Goal: Task Accomplishment & Management: Use online tool/utility

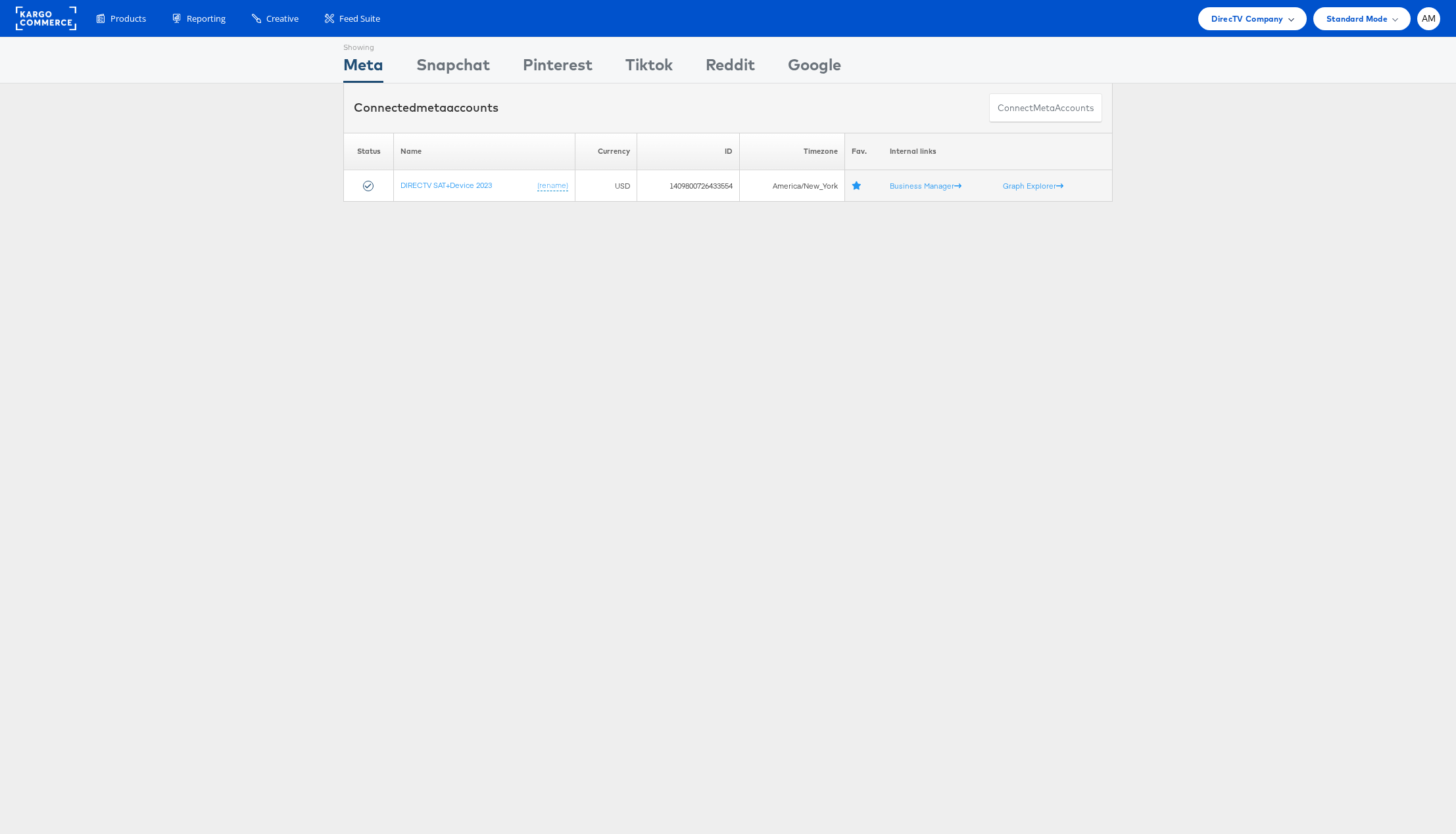
click at [1228, 13] on span "DirecTV Company" at bounding box center [1247, 19] width 72 height 14
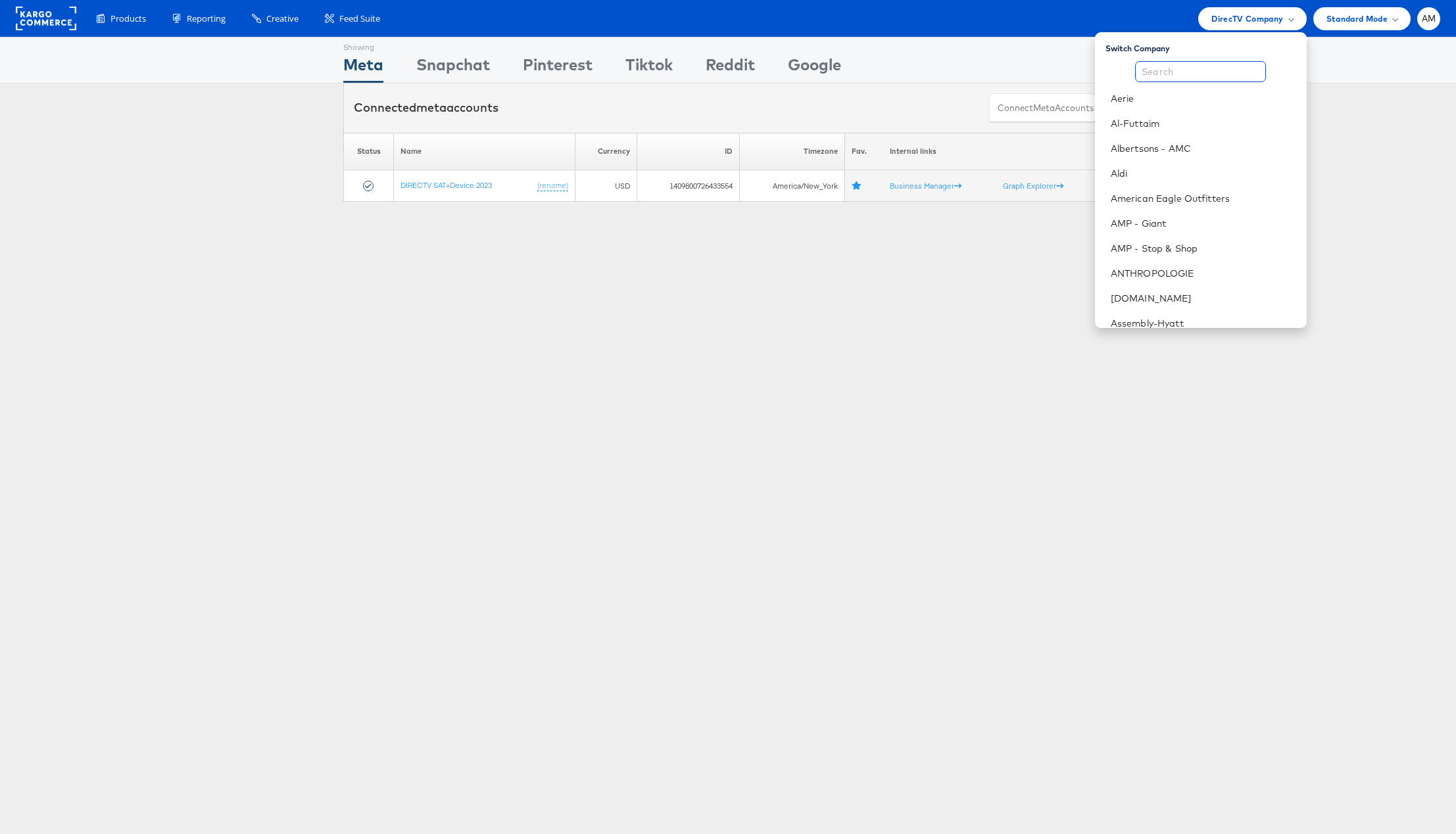
click at [1196, 75] on input "text" at bounding box center [1200, 72] width 131 height 21
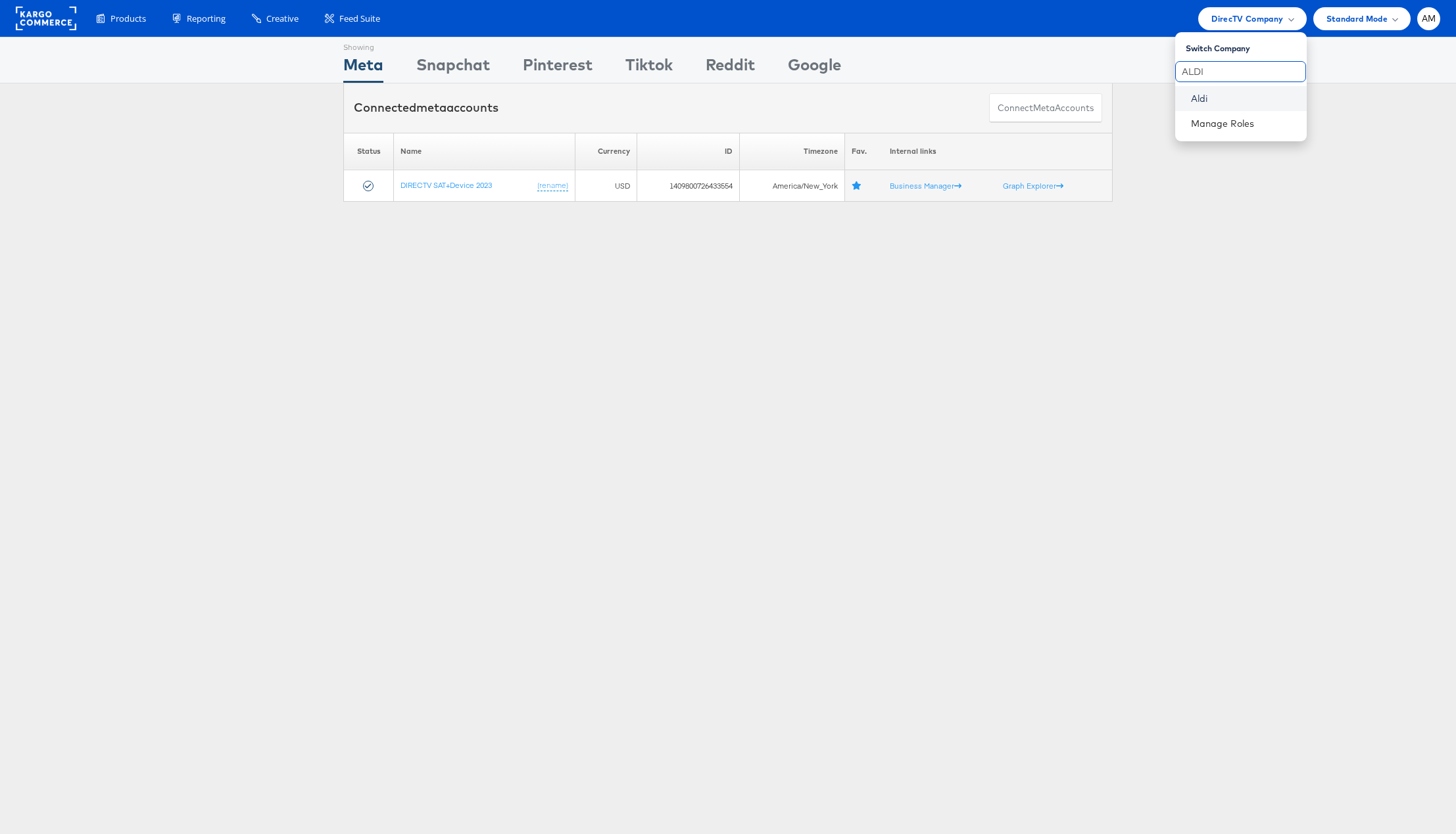
type input "ALDI"
click at [1204, 93] on link "Aldi" at bounding box center [1244, 98] width 105 height 13
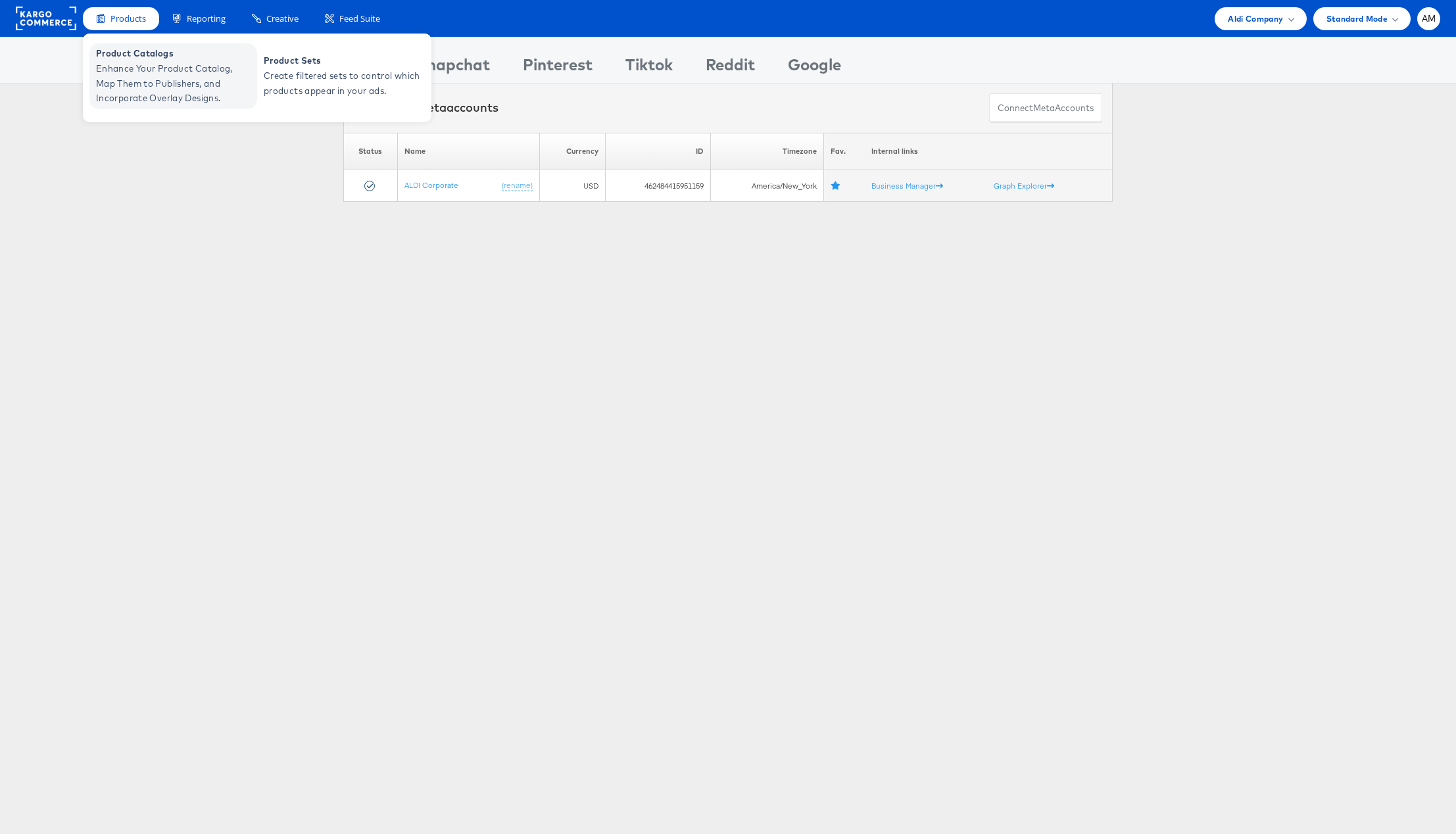
click at [138, 56] on span "Product Catalogs" at bounding box center [175, 53] width 158 height 15
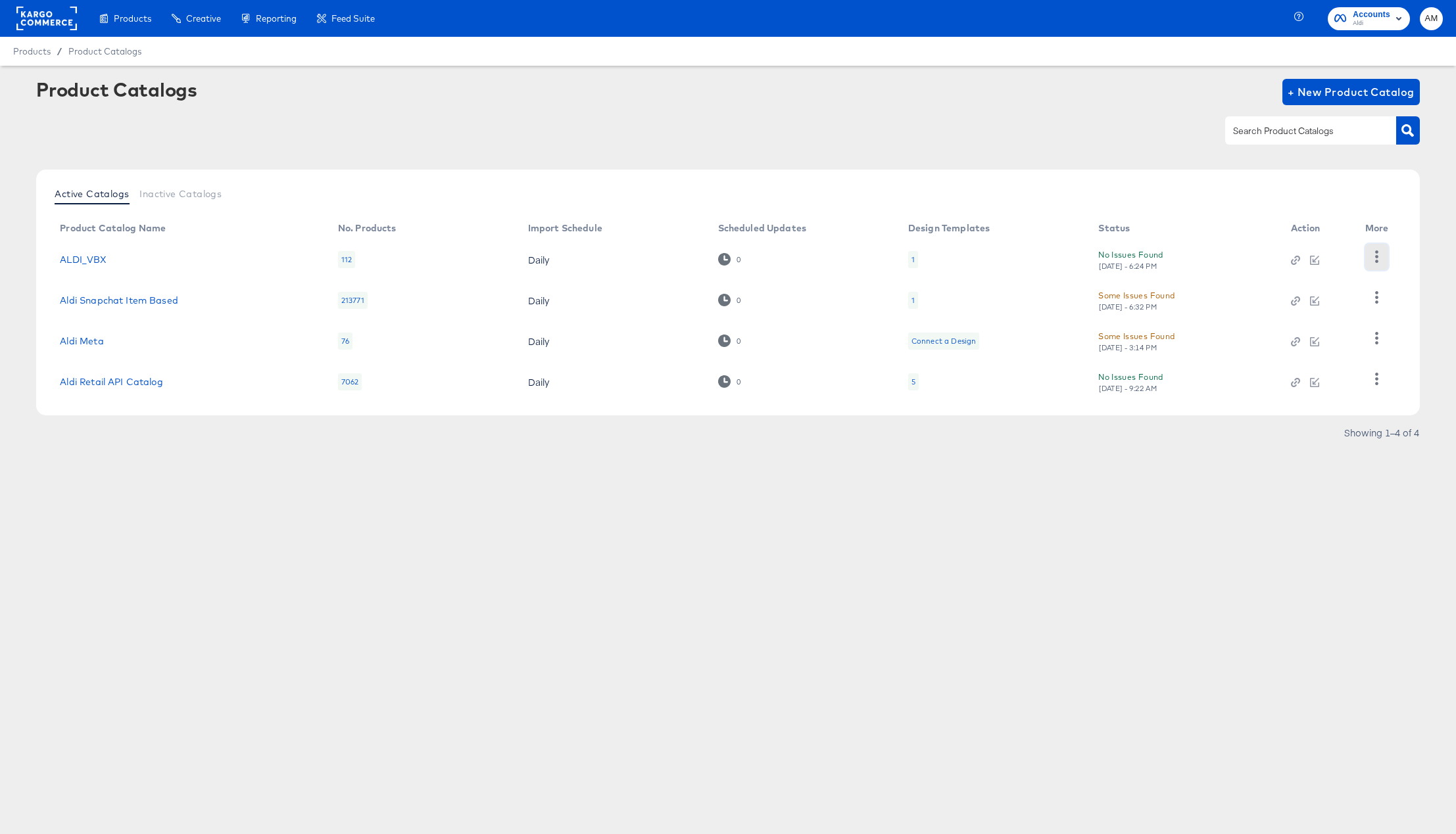
click at [1373, 263] on button "button" at bounding box center [1376, 257] width 23 height 26
click at [1344, 302] on div "HUD Checks (Internal)" at bounding box center [1322, 304] width 132 height 21
click at [94, 258] on link "ALDI_VBX" at bounding box center [83, 260] width 47 height 11
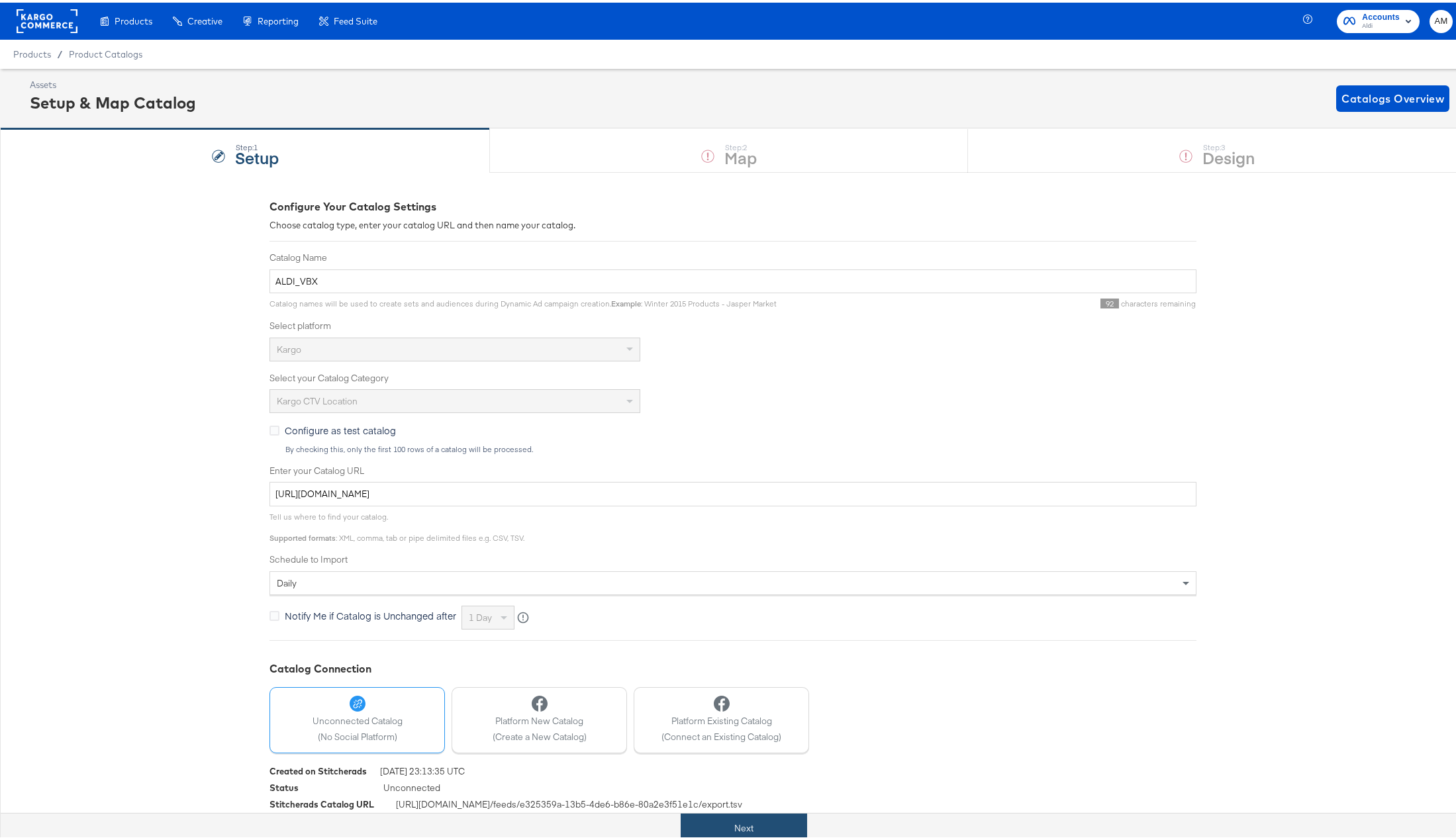
click at [723, 823] on button "Next" at bounding box center [744, 826] width 127 height 30
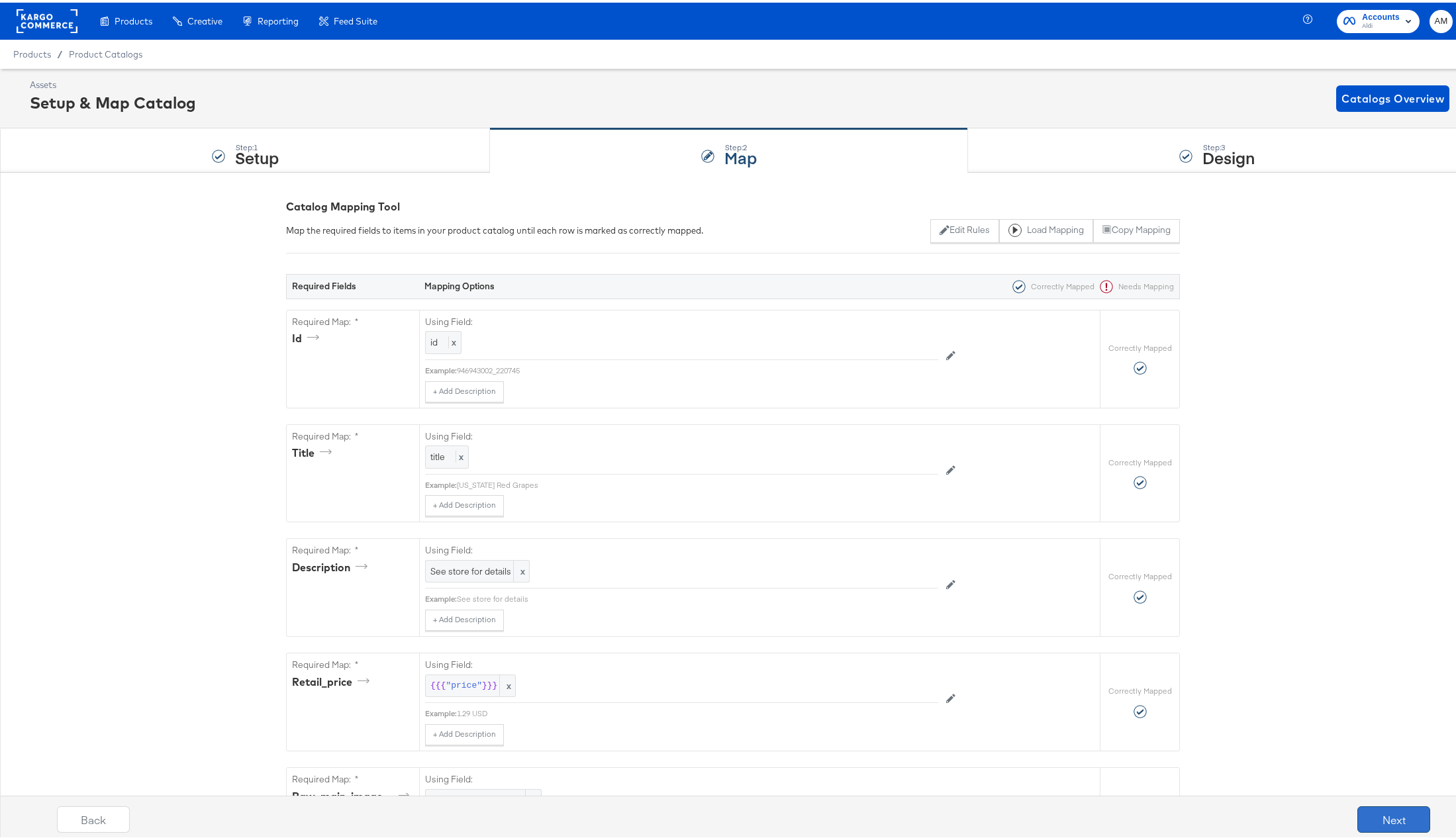
click at [1388, 816] on button "Next" at bounding box center [1394, 816] width 73 height 27
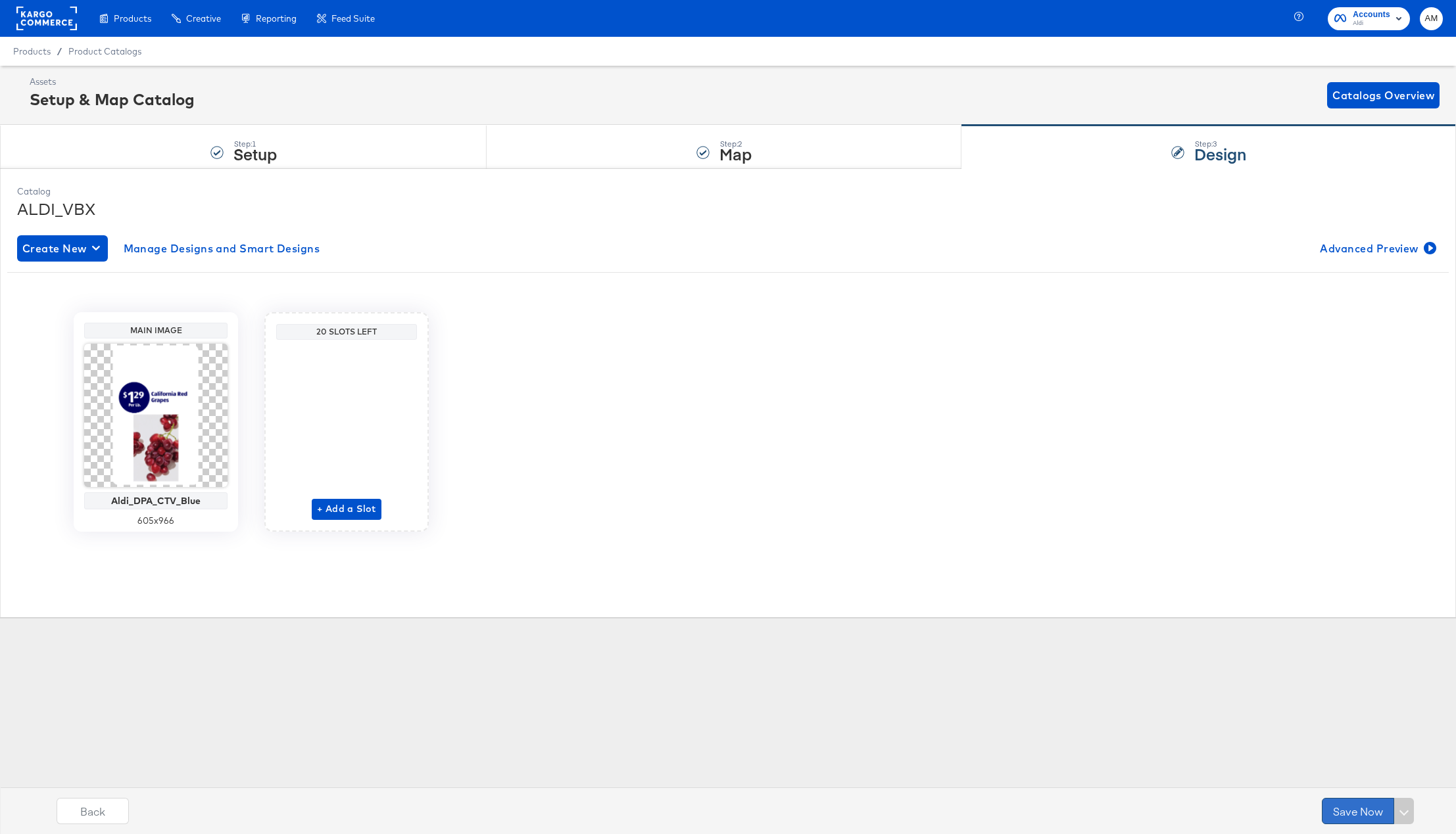
click at [1330, 811] on button "Save Now" at bounding box center [1357, 811] width 72 height 26
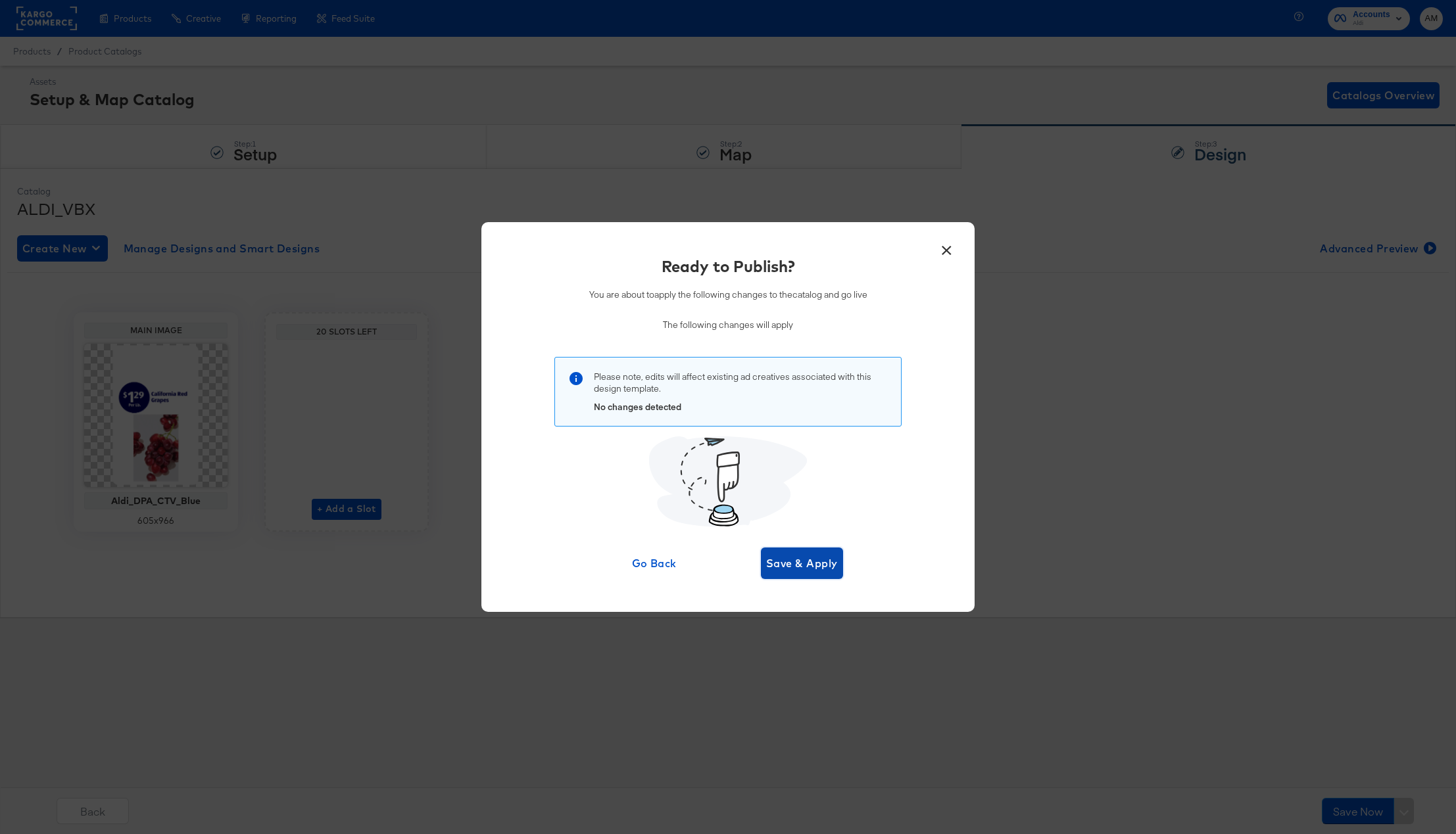
click at [787, 565] on span "Save & Apply" at bounding box center [801, 563] width 72 height 18
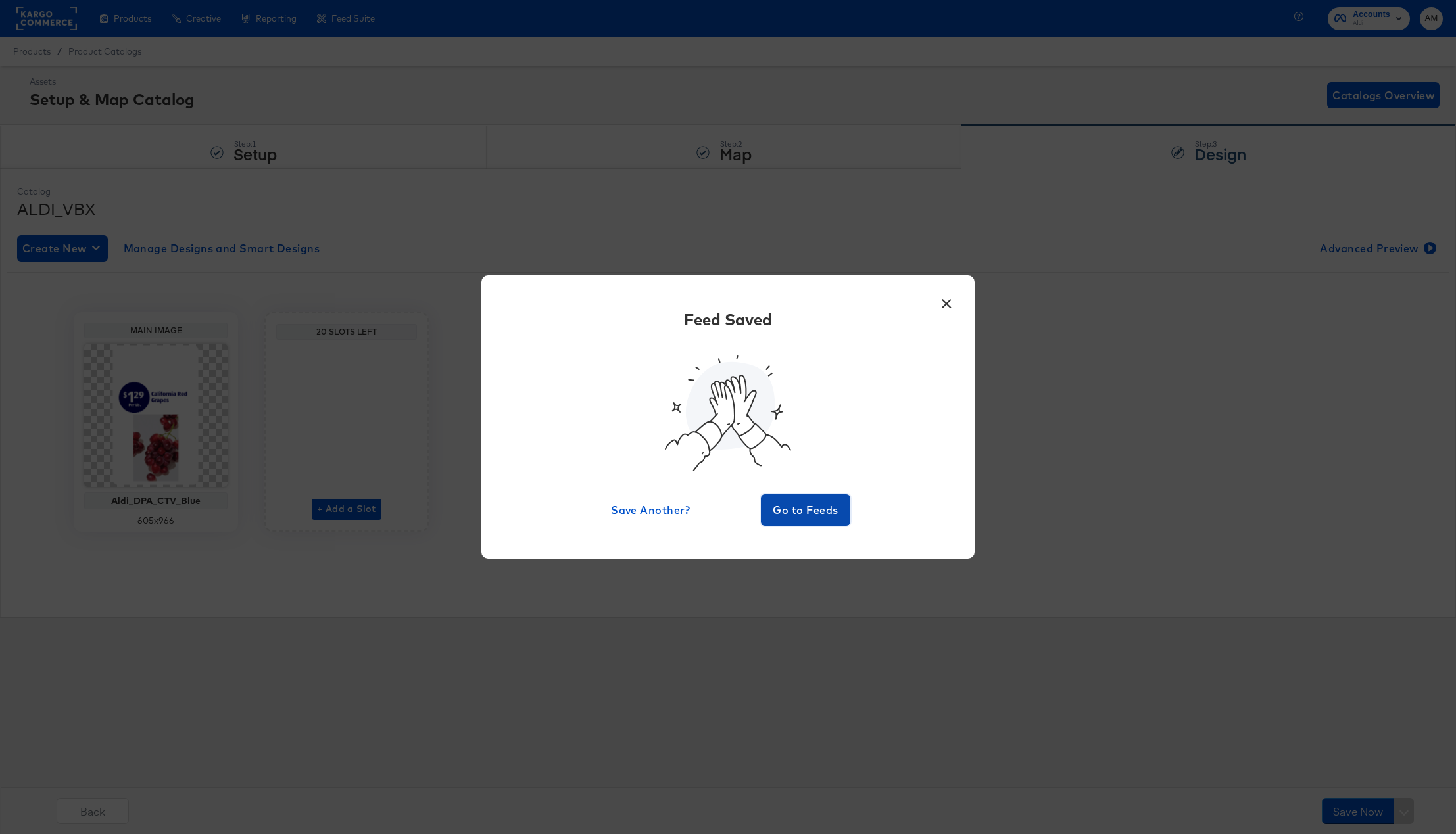
click at [806, 508] on span "Go to Feeds" at bounding box center [805, 510] width 79 height 18
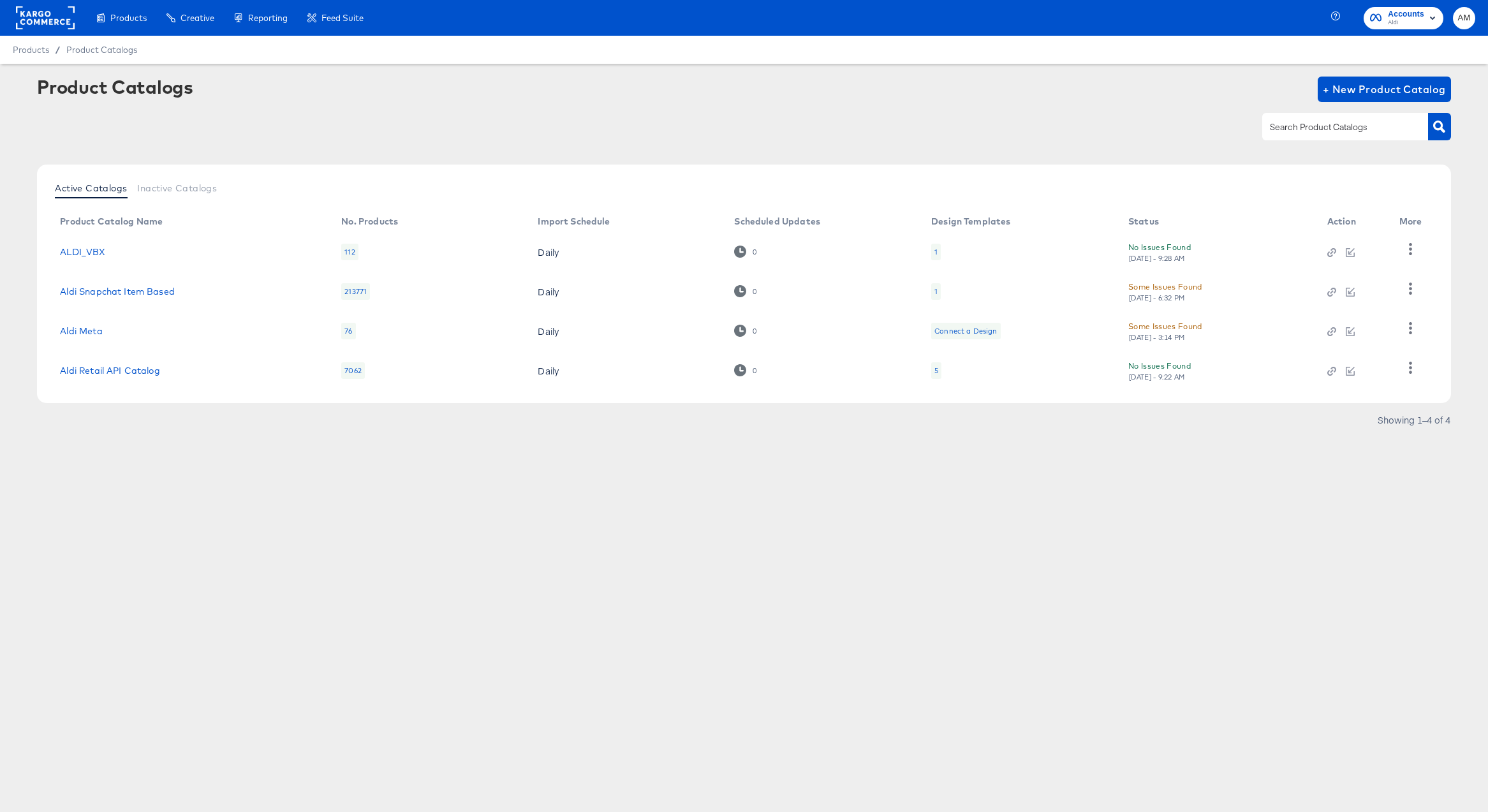
click at [50, 20] on rect at bounding box center [45, 18] width 58 height 23
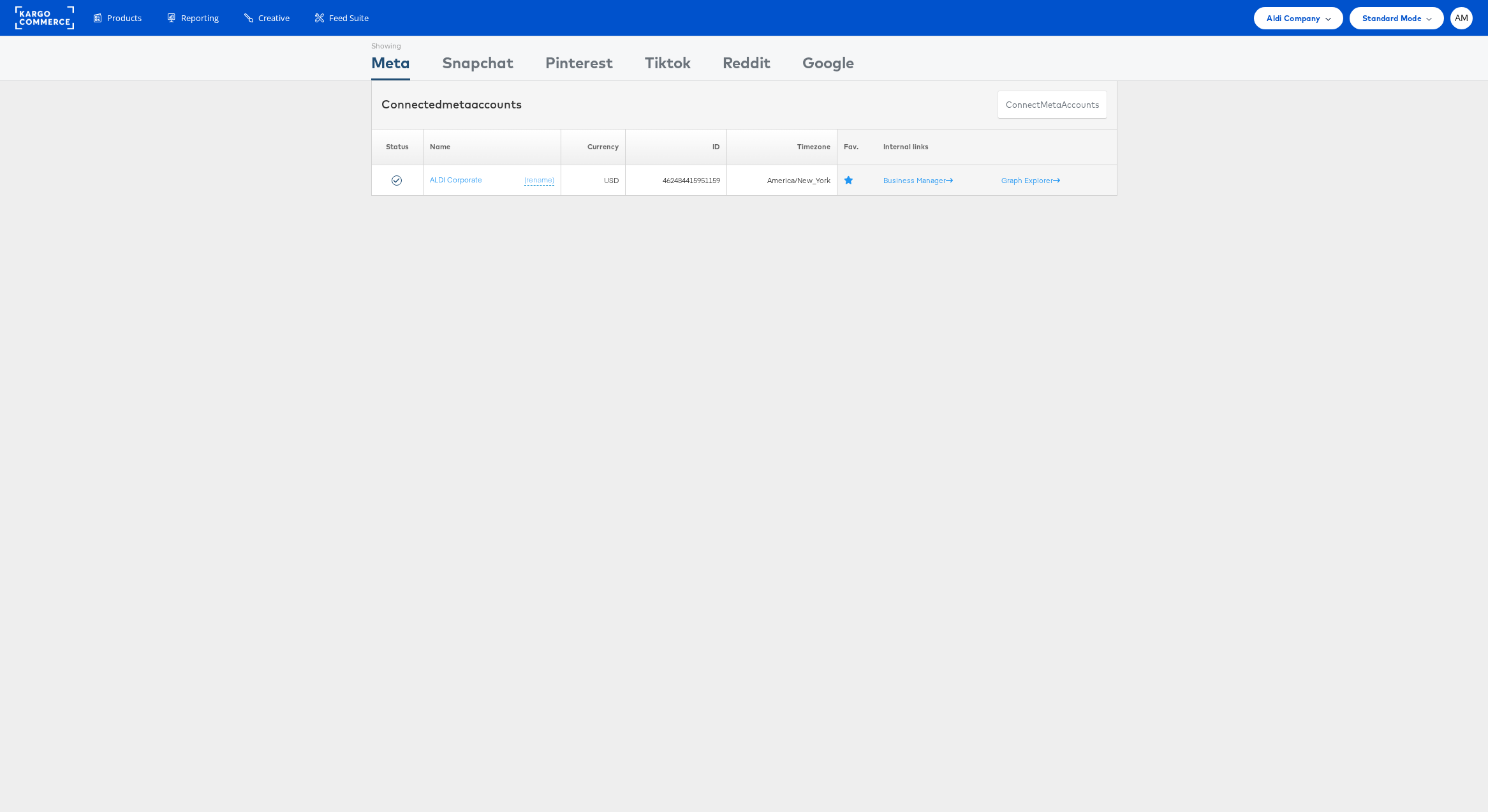
drag, startPoint x: 1267, startPoint y: 2, endPoint x: 1269, endPoint y: 9, distance: 7.3
click at [1267, 2] on div "Products Product Catalogs Enhance Your Product Catalog, Map Them to Publishers,…" at bounding box center [744, 18] width 1488 height 36
click at [1275, 20] on span "Aldi Company" at bounding box center [1293, 18] width 53 height 13
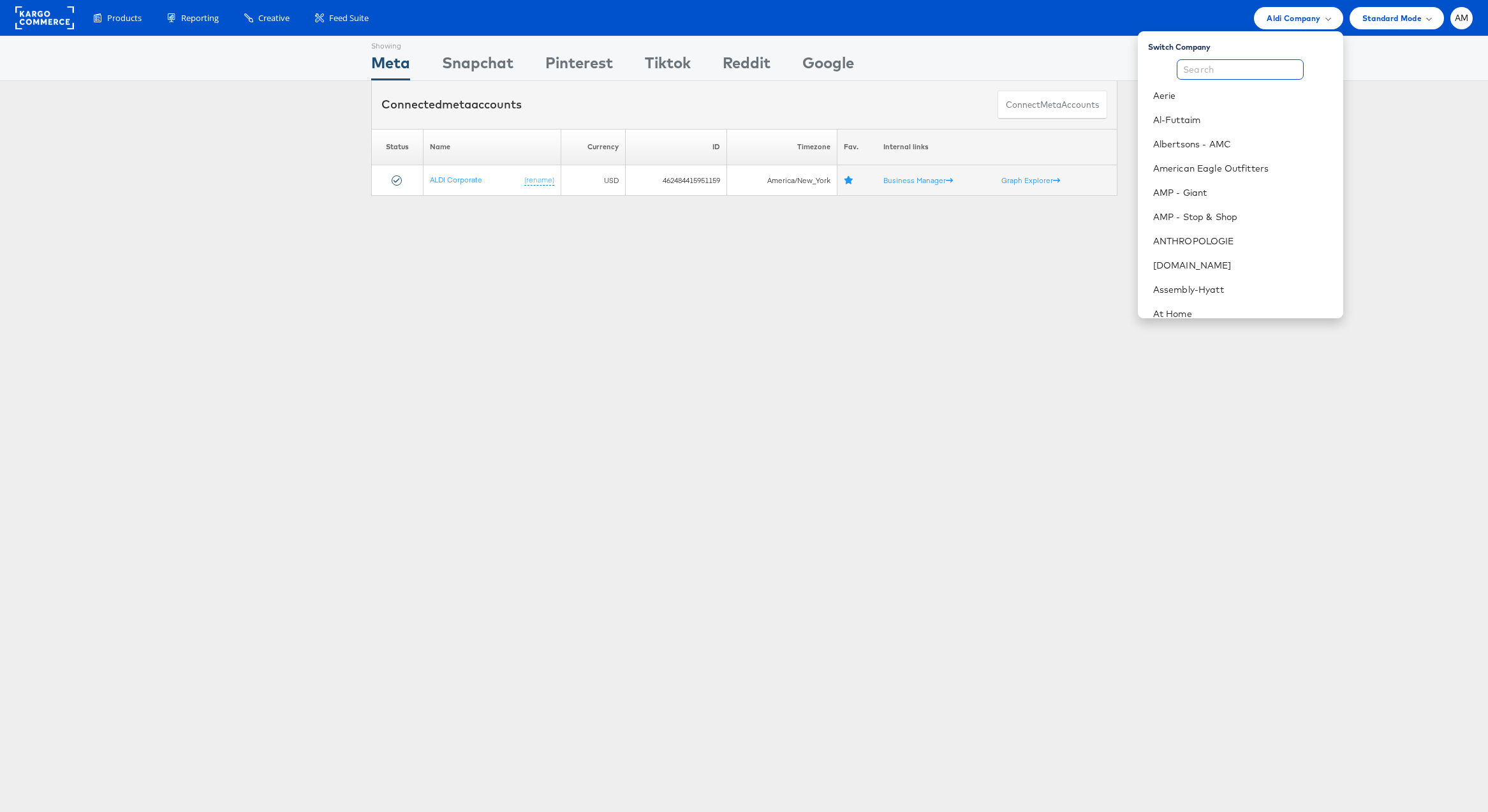
click at [1244, 68] on input "text" at bounding box center [1240, 69] width 127 height 20
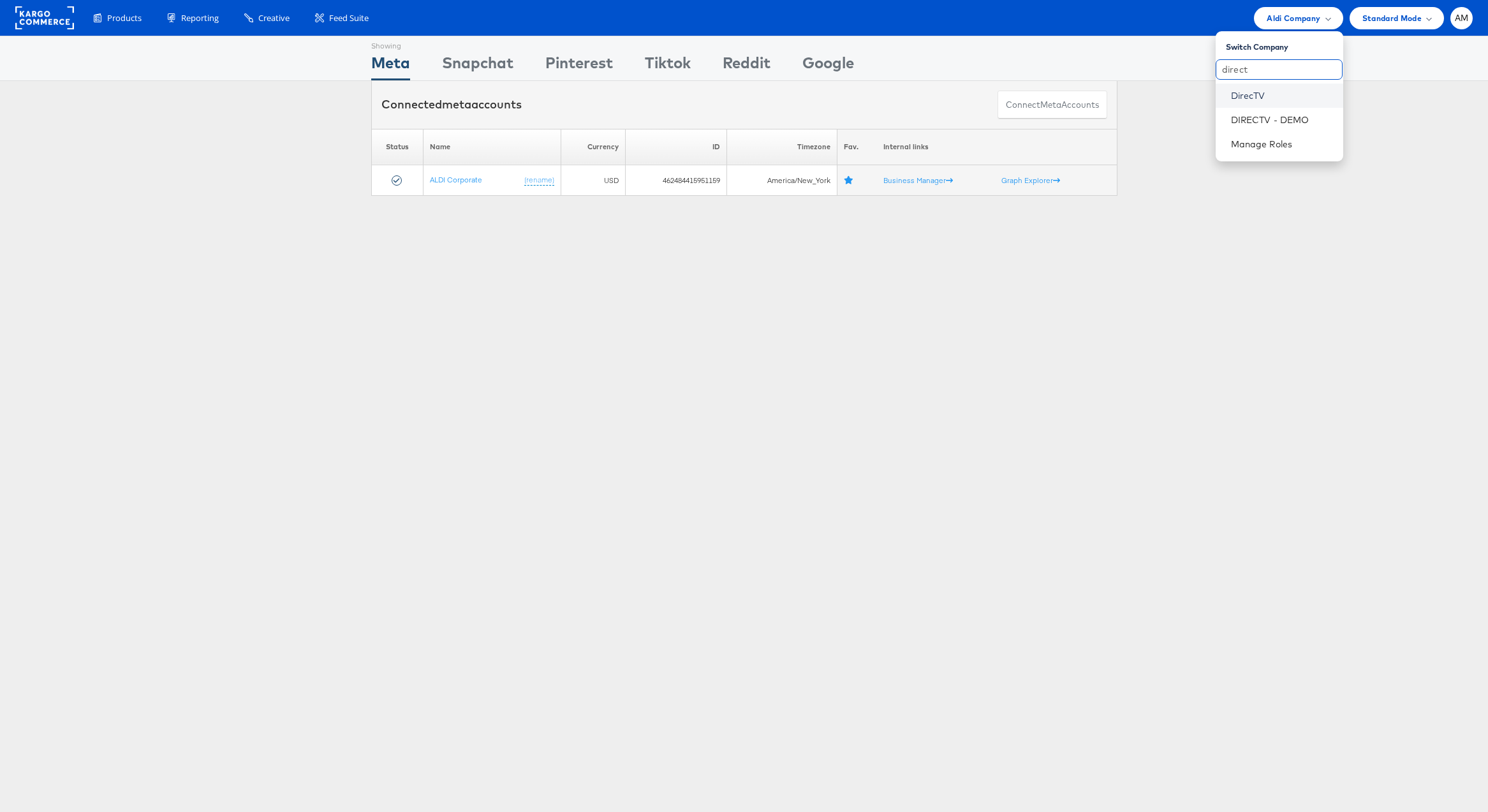
type input "direct"
click at [1261, 99] on link "DirecTV" at bounding box center [1283, 95] width 102 height 12
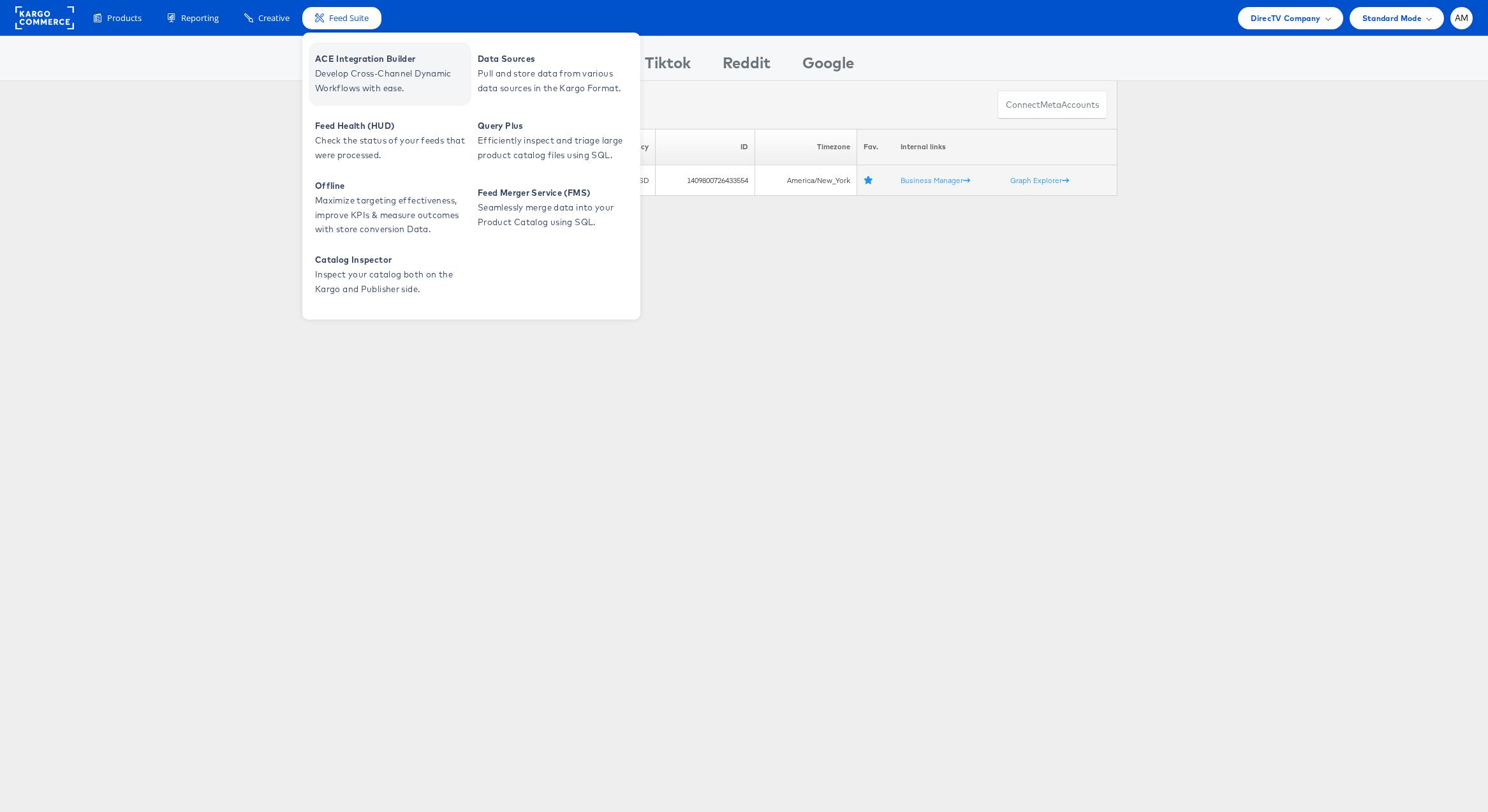
click at [341, 69] on span "Develop Cross-Channel Dynamic Workflows with ease." at bounding box center [392, 81] width 153 height 29
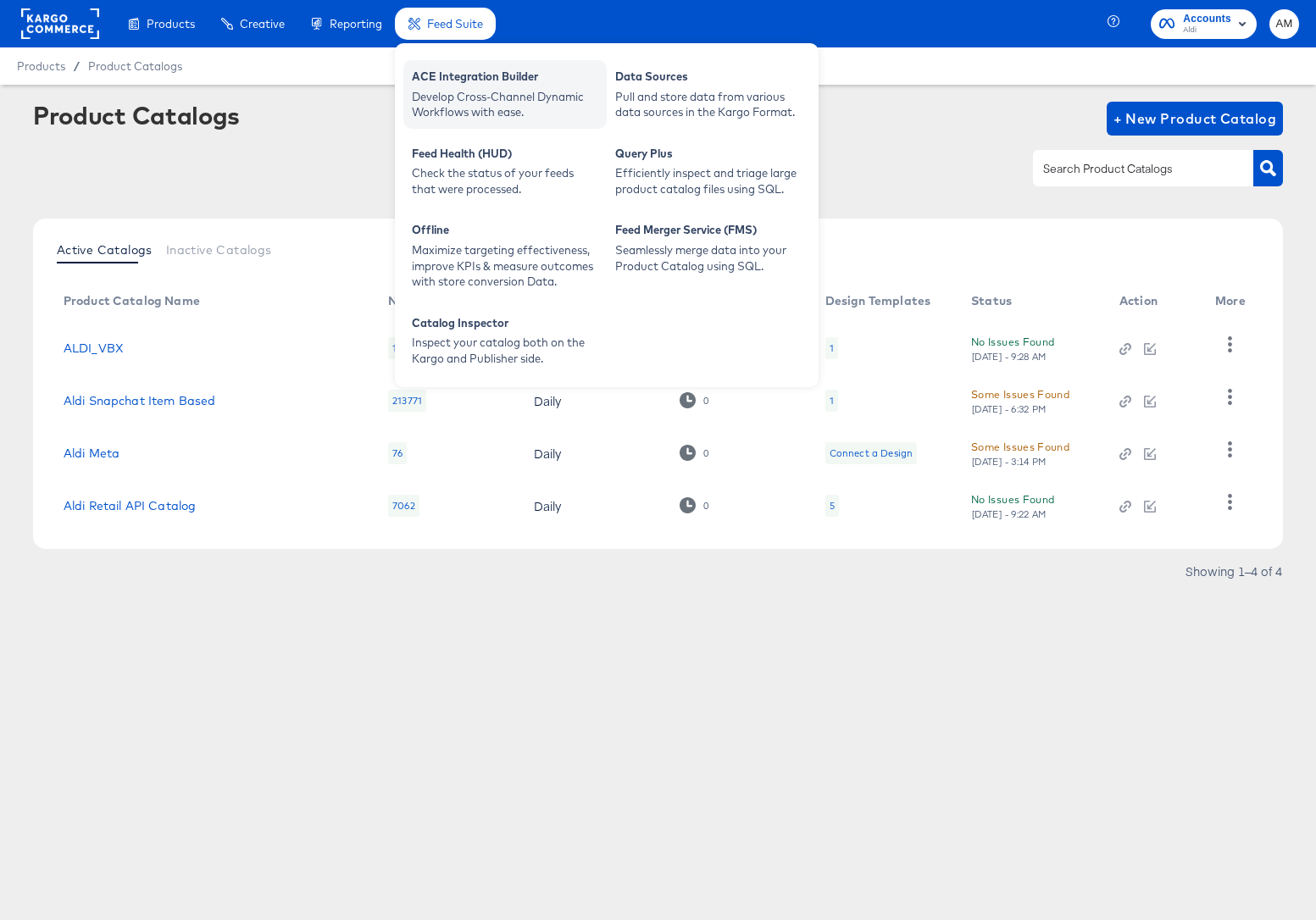
click at [439, 104] on div "Develop Cross-Channel Dynamic Workflows with ease." at bounding box center [505, 105] width 186 height 31
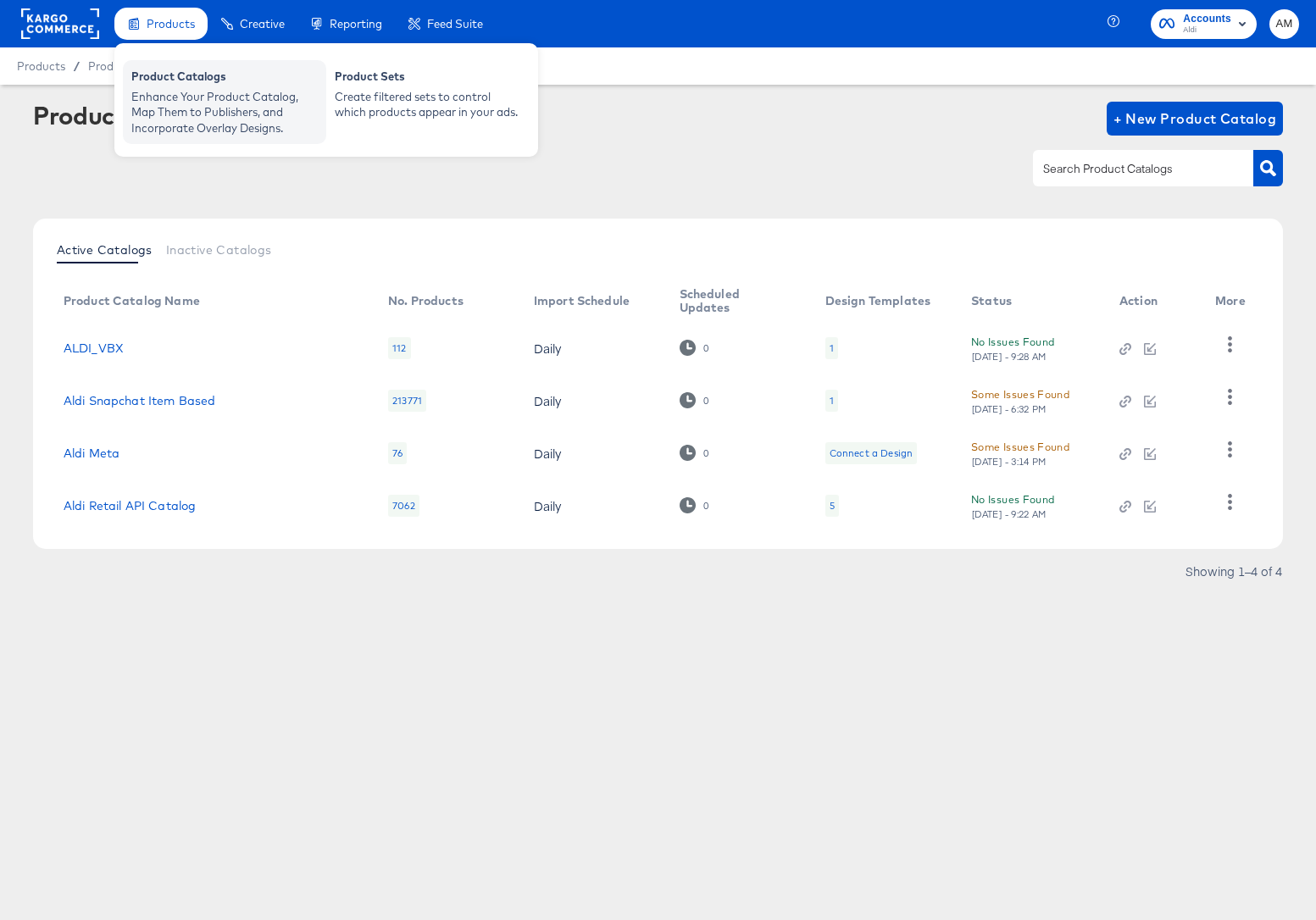
click at [178, 82] on div "Product Catalogs" at bounding box center [224, 79] width 186 height 20
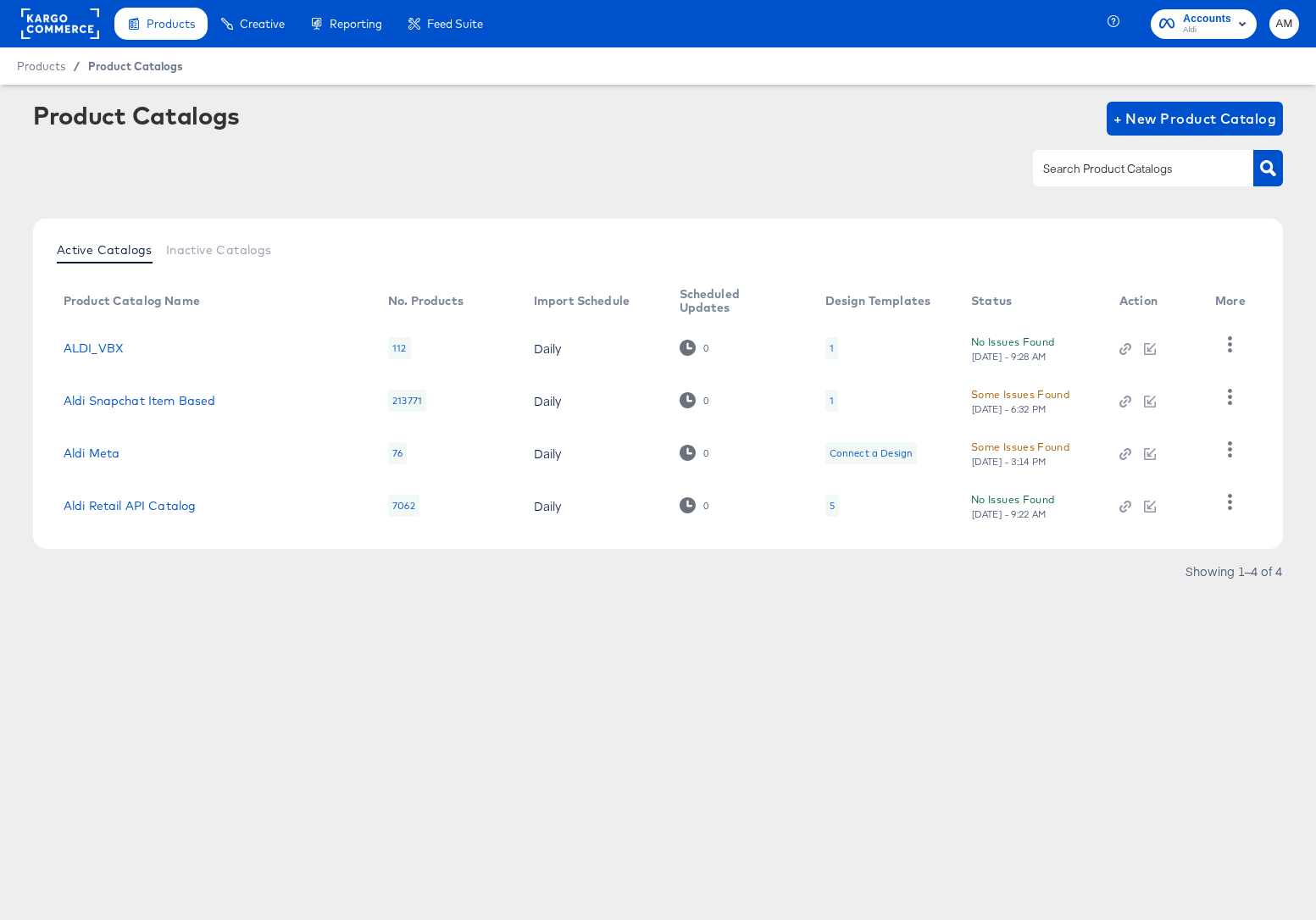
click at [119, 63] on span "Product Catalogs" at bounding box center [136, 66] width 95 height 14
click at [53, 19] on rect at bounding box center [60, 23] width 78 height 30
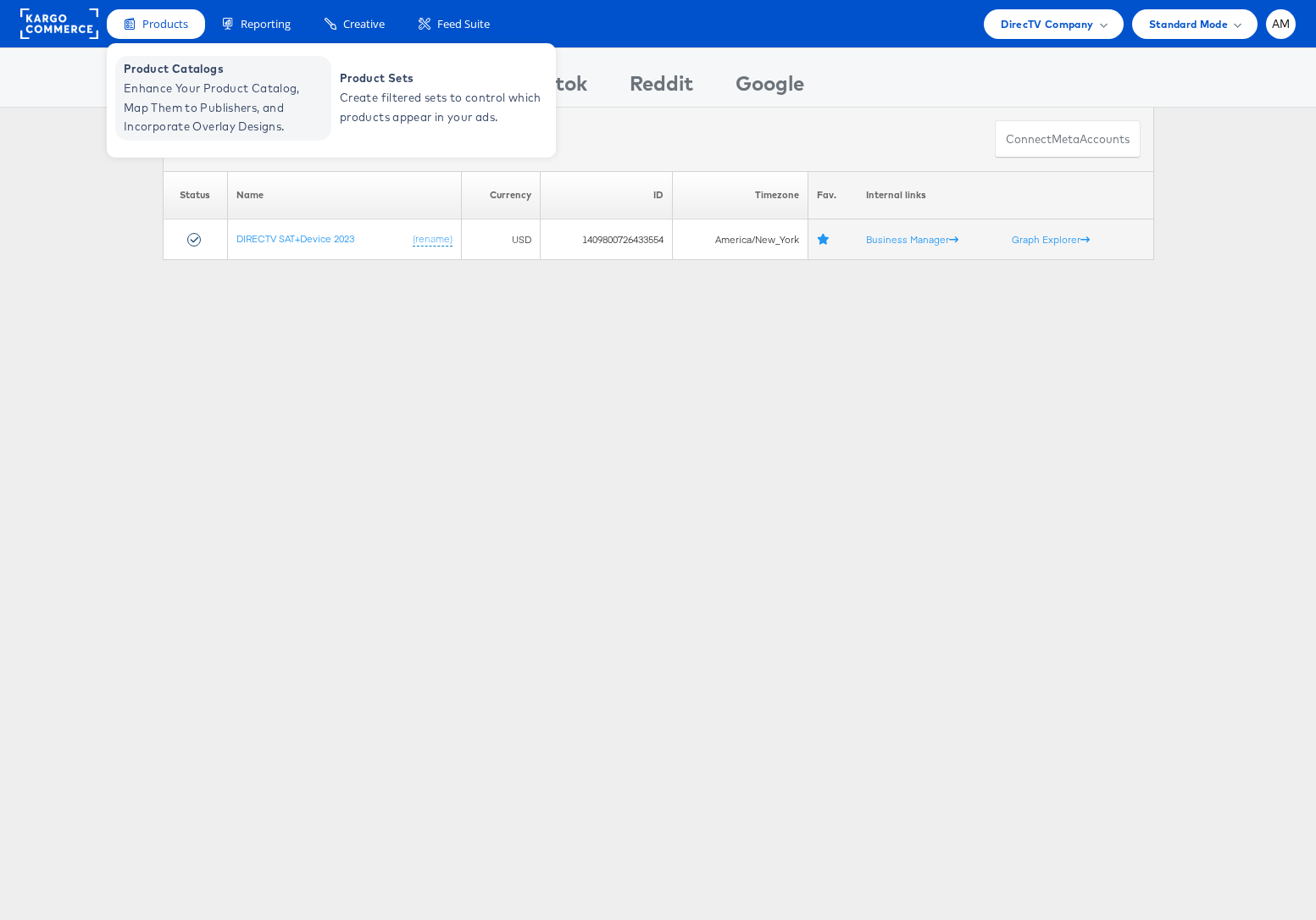
click at [171, 104] on span "Enhance Your Product Catalog, Map Them to Publishers, and Incorporate Overlay D…" at bounding box center [226, 107] width 204 height 57
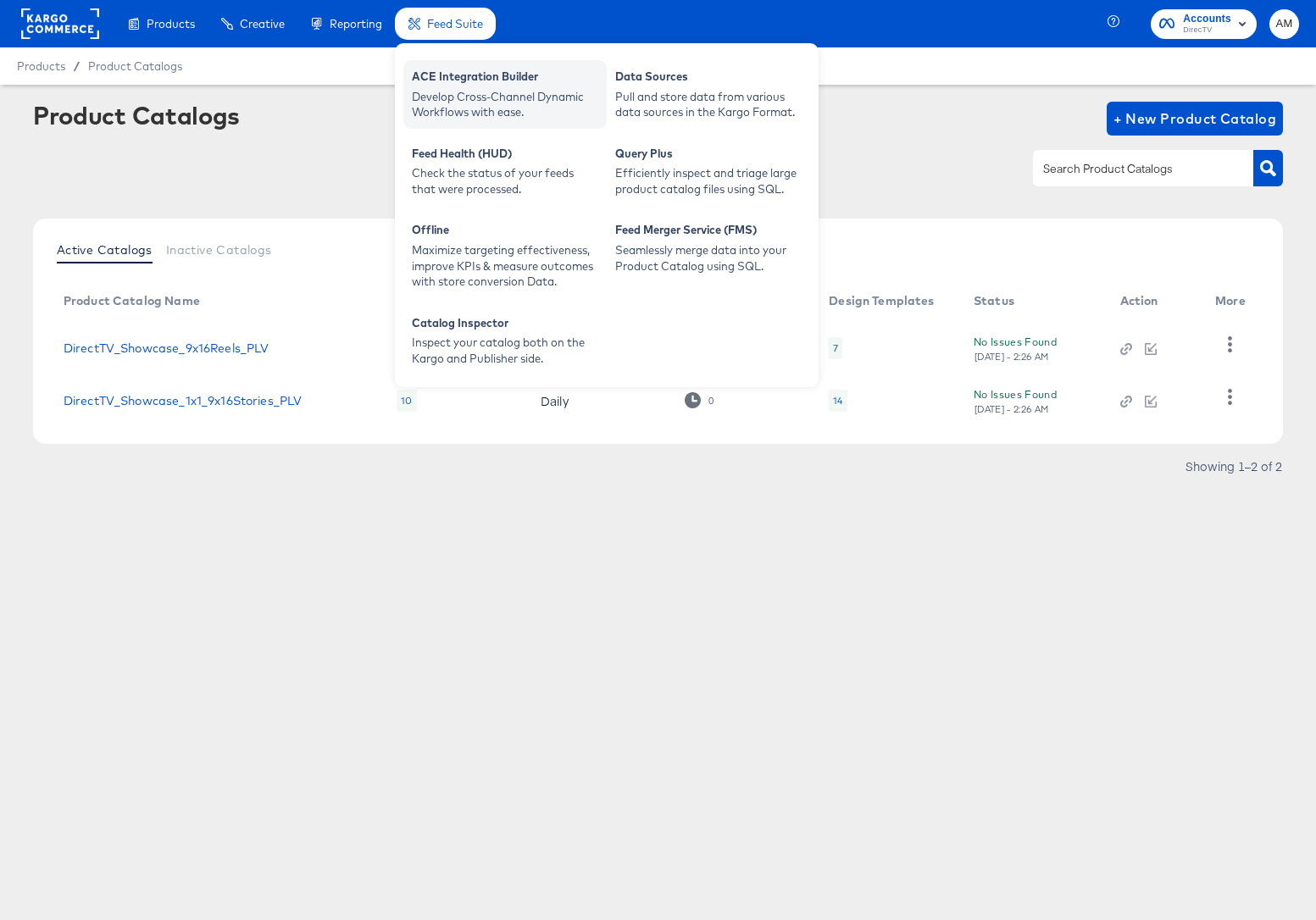
click at [468, 90] on div "Develop Cross-Channel Dynamic Workflows with ease." at bounding box center [505, 105] width 186 height 31
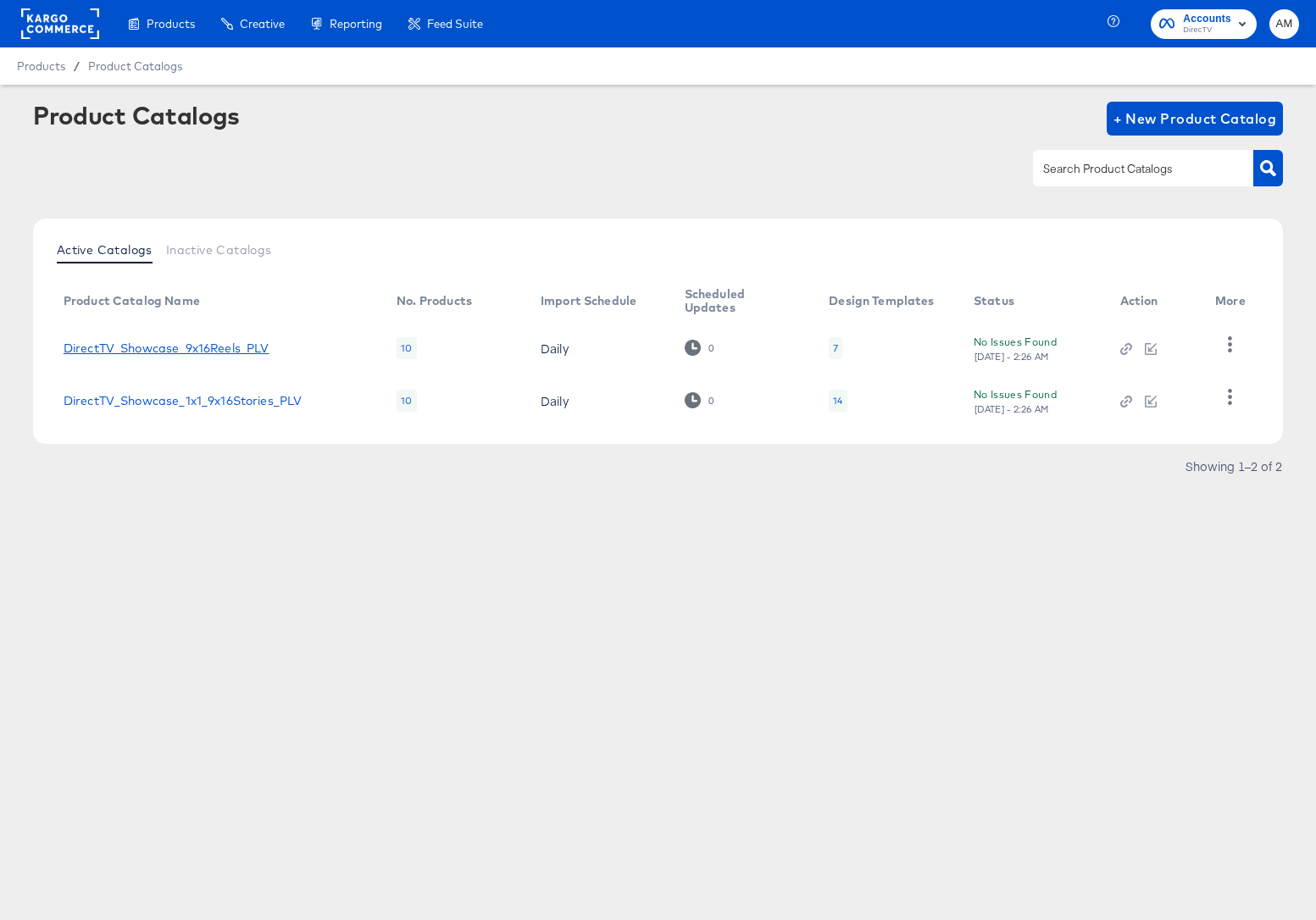
click at [224, 348] on link "DirectTV_Showcase_9x16Reels_PLV" at bounding box center [166, 348] width 206 height 14
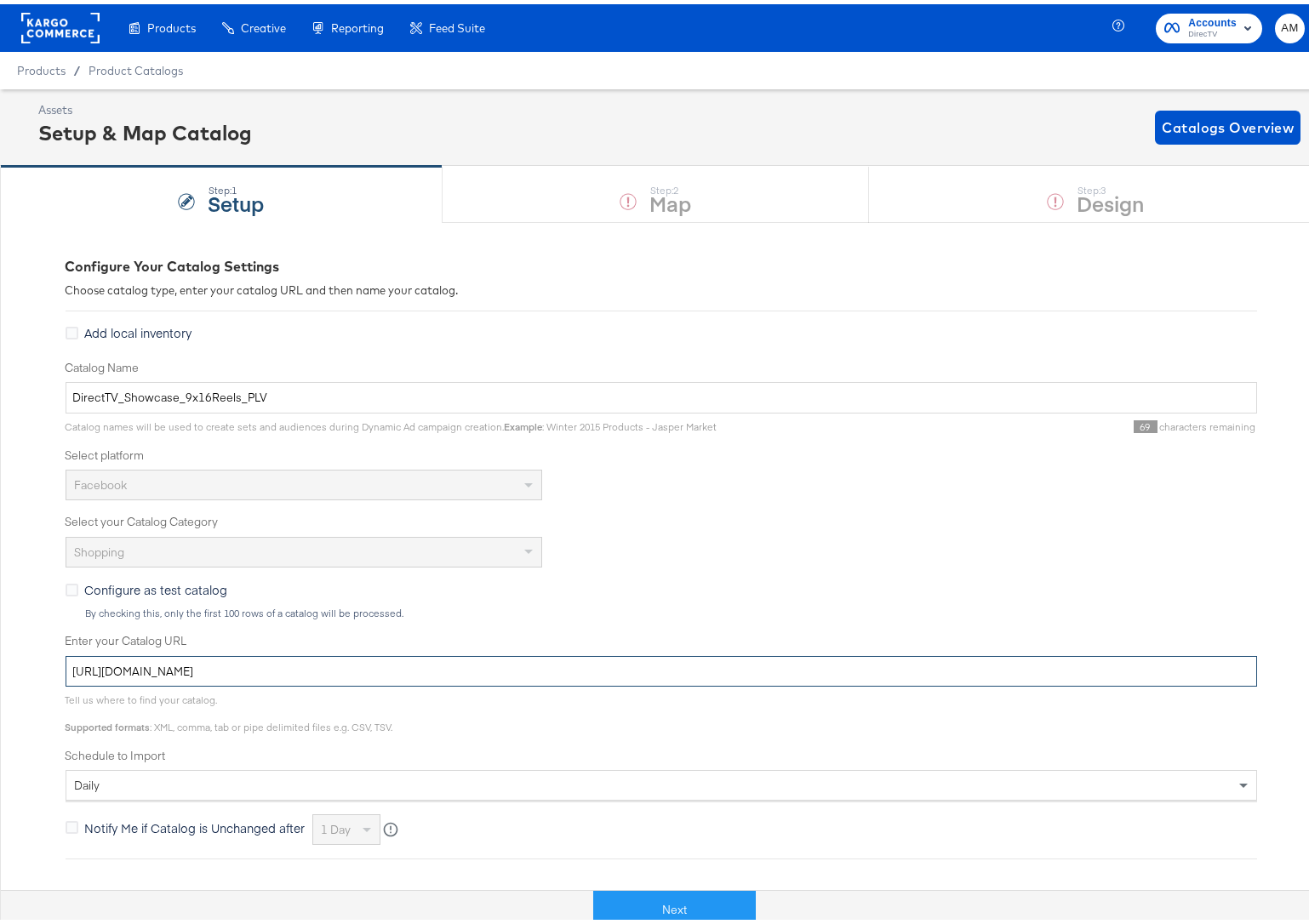
drag, startPoint x: 537, startPoint y: 667, endPoint x: 49, endPoint y: 657, distance: 488.1
click at [49, 657] on div "Configure Your Catalog Settings Choose catalog type, enter your catalog URL and…" at bounding box center [661, 674] width 1322 height 911
paste input "-2"
type input "https://ace.stitcherads.com/exports/1385/universal/none/universal-2/export.tsv.…"
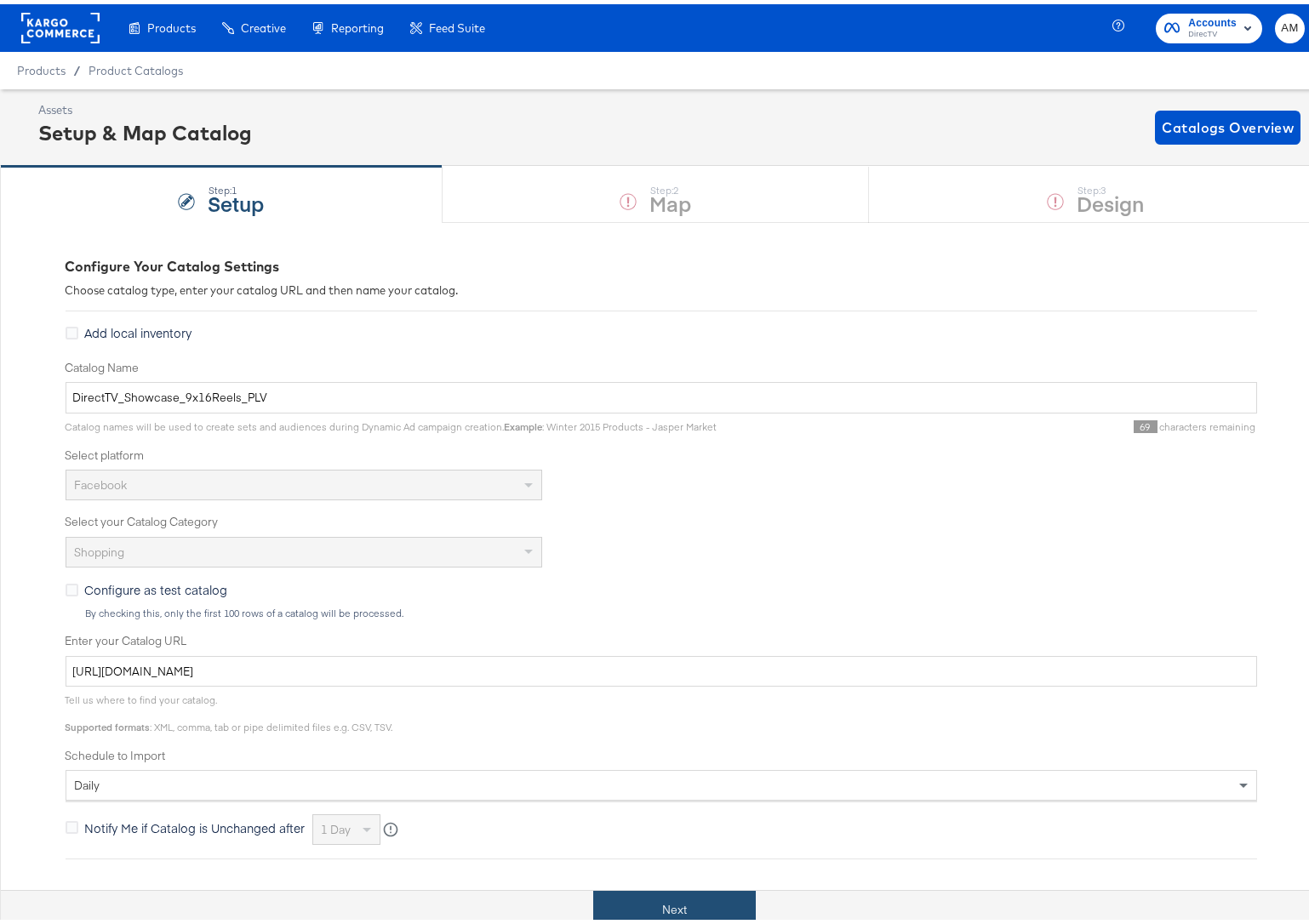
click at [639, 909] on button "Next" at bounding box center [674, 905] width 163 height 38
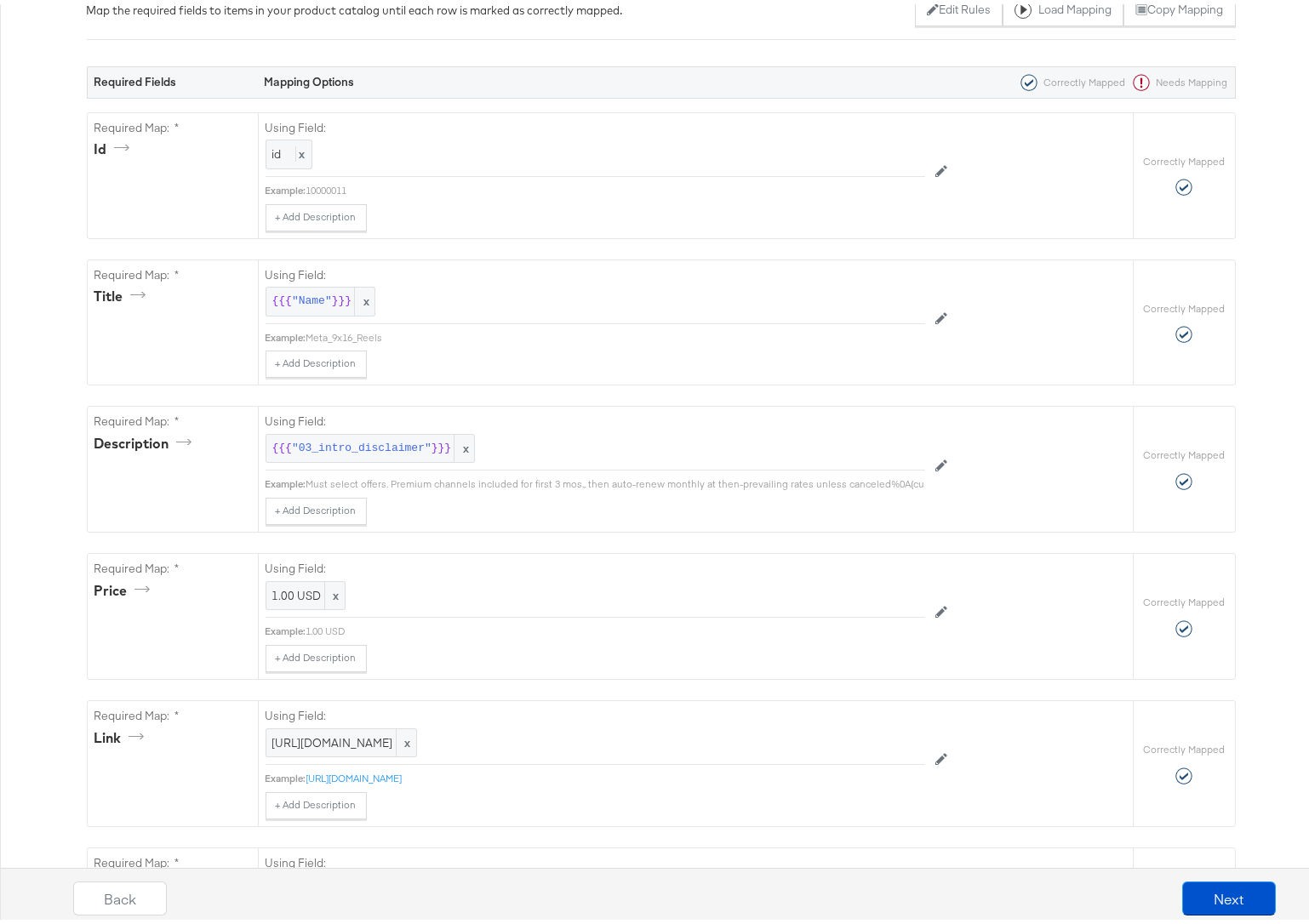
scroll to position [339, 0]
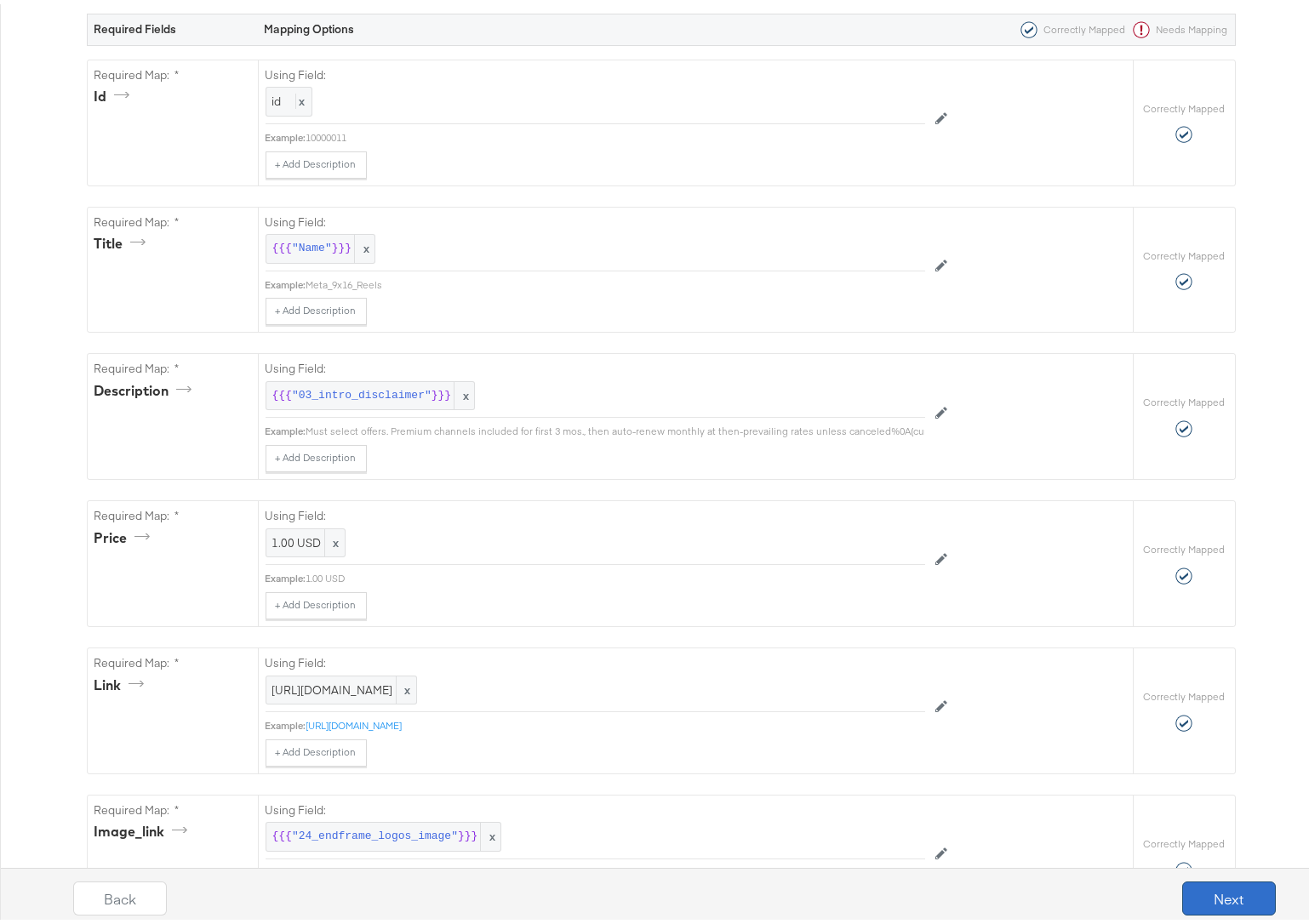
click at [1186, 891] on button "Next" at bounding box center [1229, 894] width 94 height 34
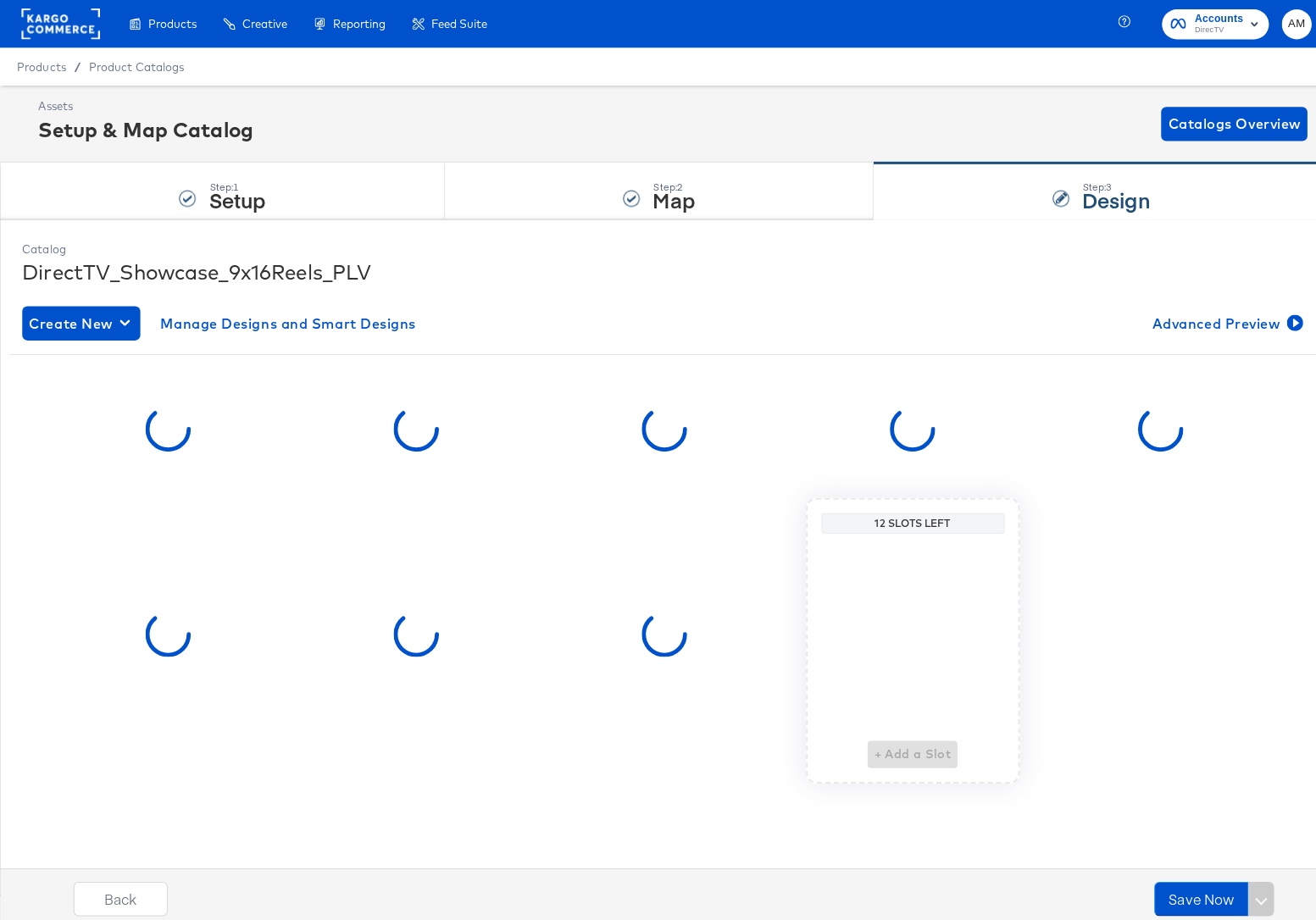
scroll to position [0, 0]
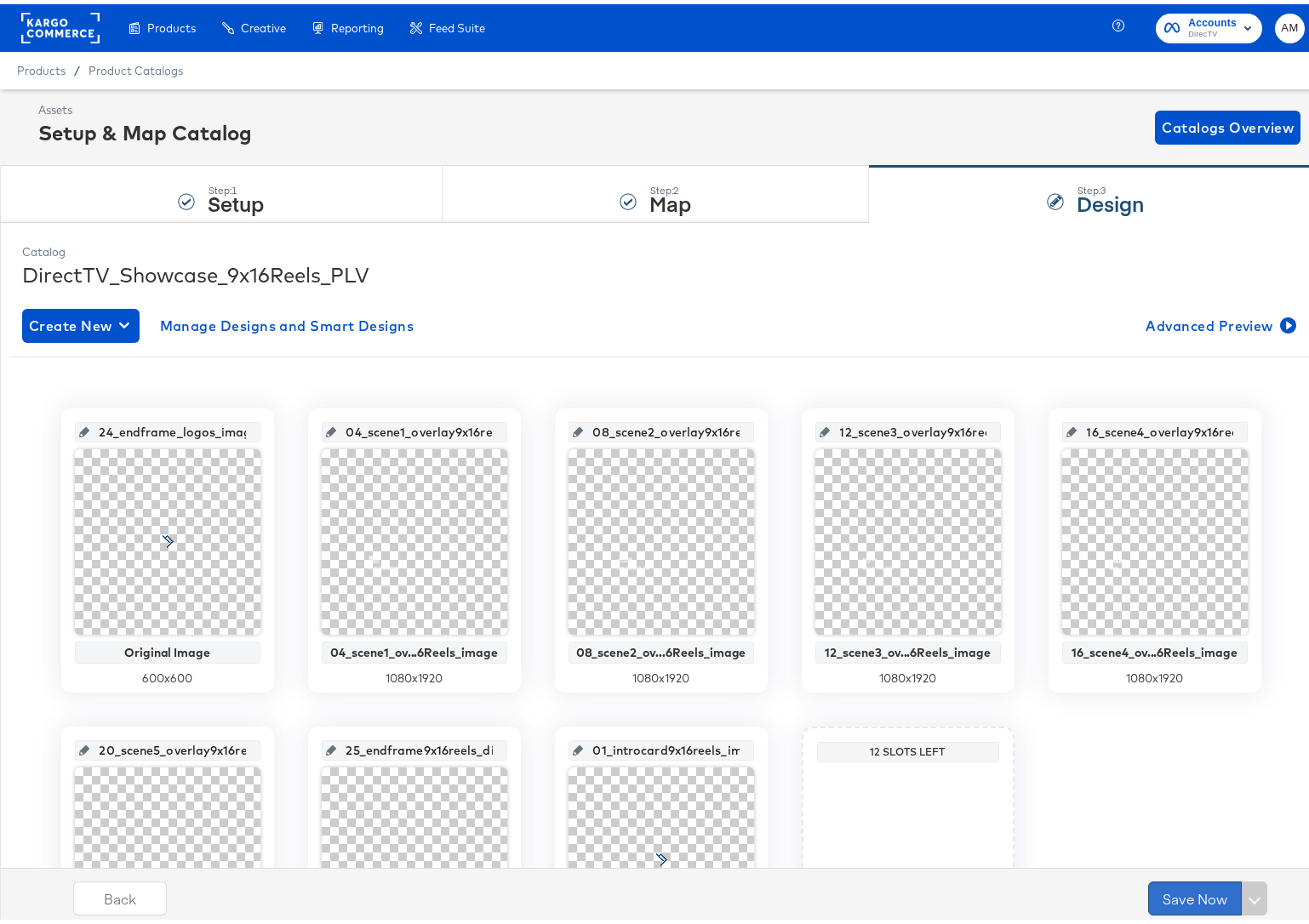
click at [1200, 895] on button "Save Now" at bounding box center [1195, 894] width 94 height 34
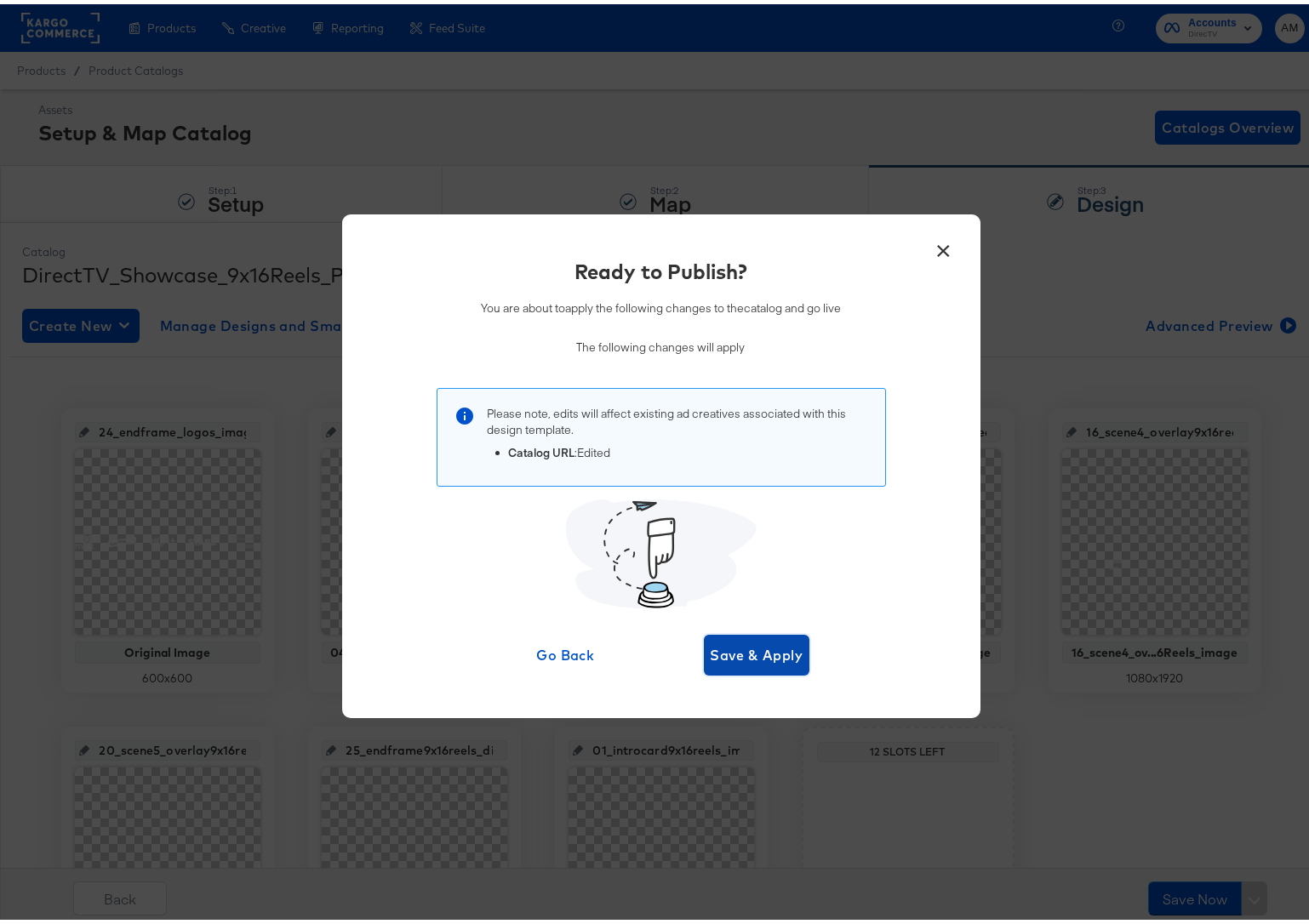
click at [743, 644] on span "Save & Apply" at bounding box center [756, 651] width 93 height 23
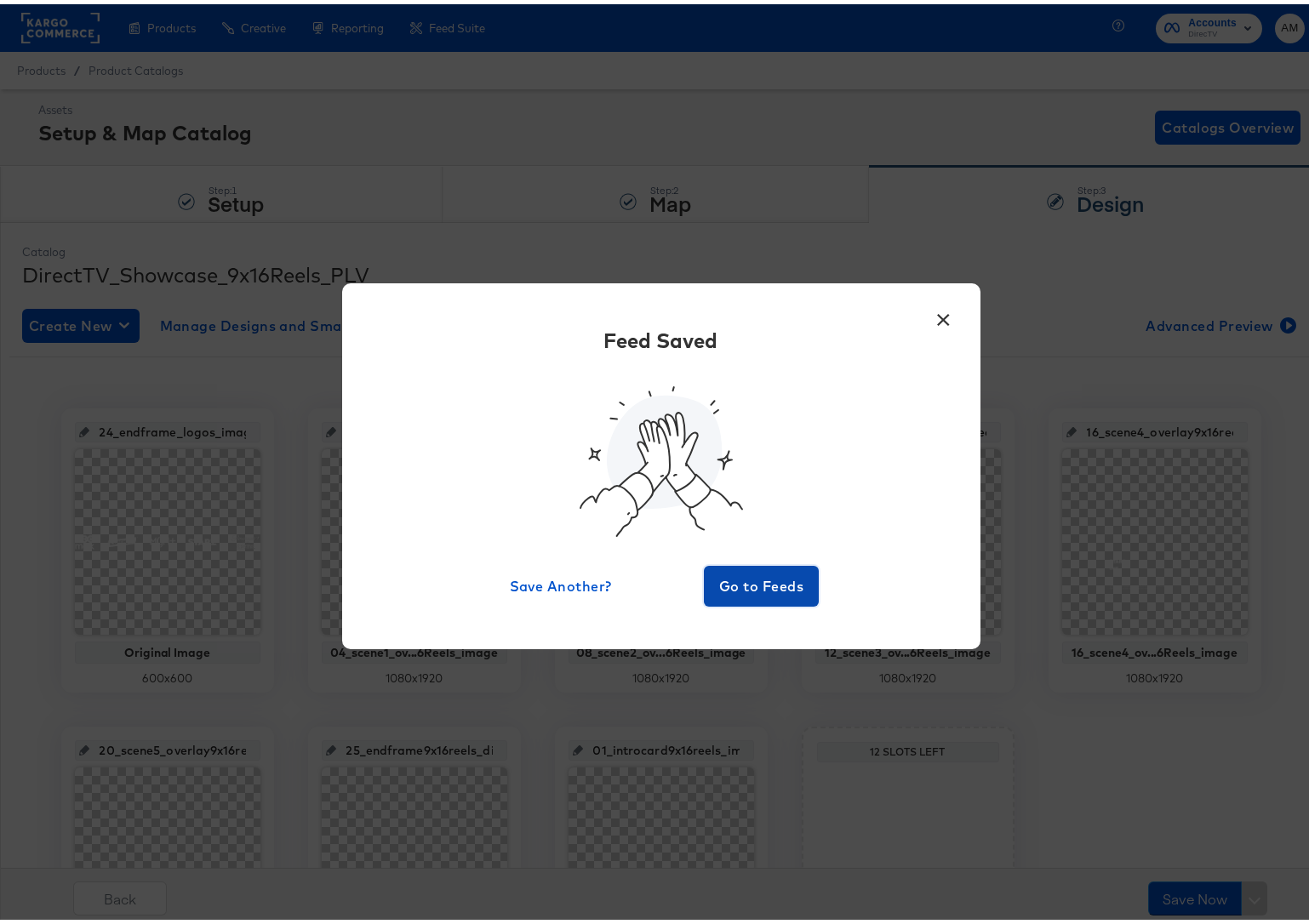
click at [763, 567] on button "Go to Feeds" at bounding box center [761, 582] width 116 height 41
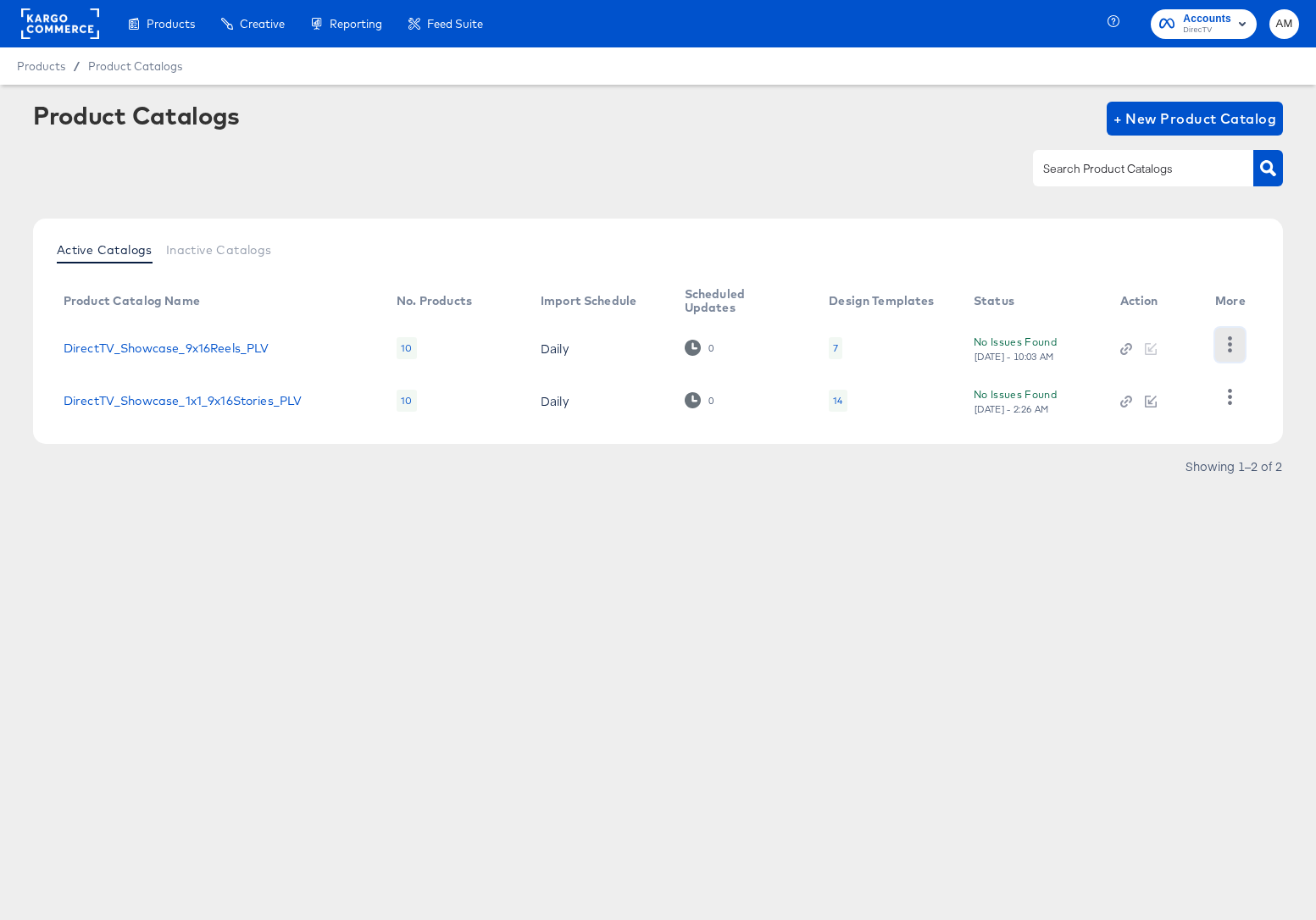
click at [1232, 342] on icon "button" at bounding box center [1230, 345] width 16 height 16
click at [1154, 331] on div "HUD Checks (Internal)" at bounding box center [1161, 330] width 170 height 27
